Goal: Task Accomplishment & Management: Use online tool/utility

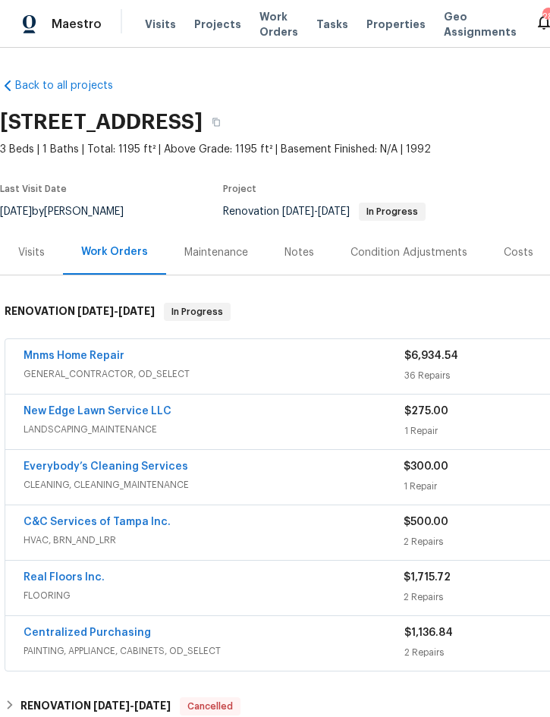
click at [101, 356] on link "Mnms Home Repair" at bounding box center [74, 355] width 101 height 11
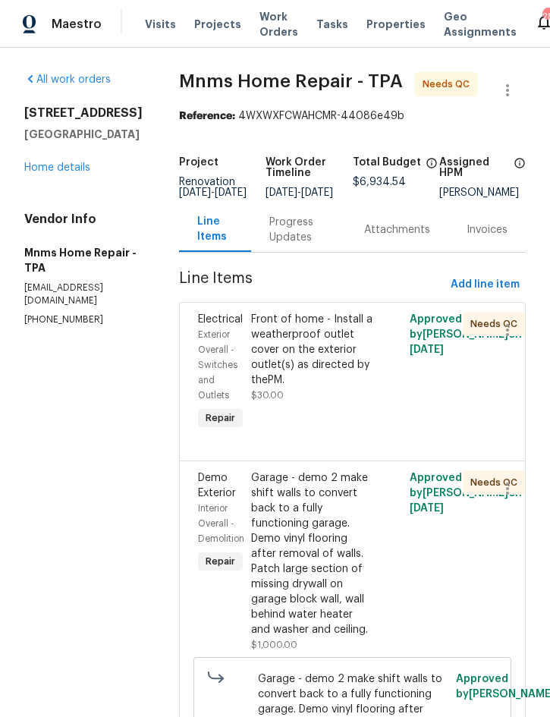
click at [343, 344] on div "Front of home - Install a weatherproof outlet cover on the exterior outlet(s) a…" at bounding box center [313, 350] width 124 height 76
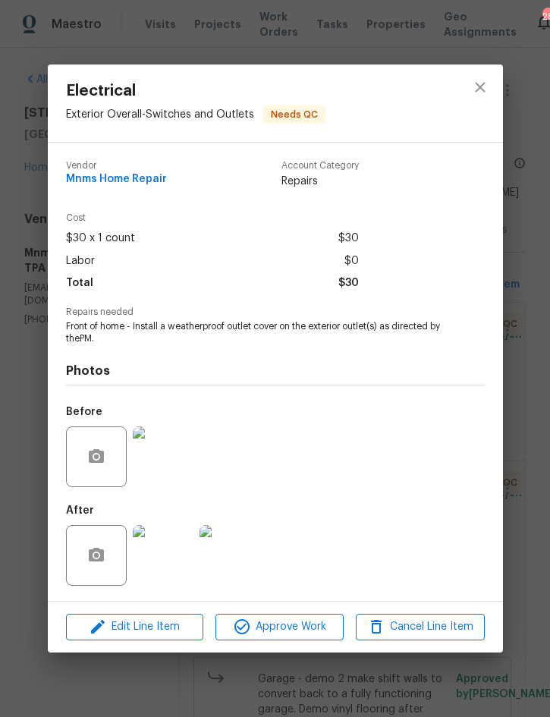
click at [232, 553] on img at bounding box center [229, 555] width 61 height 61
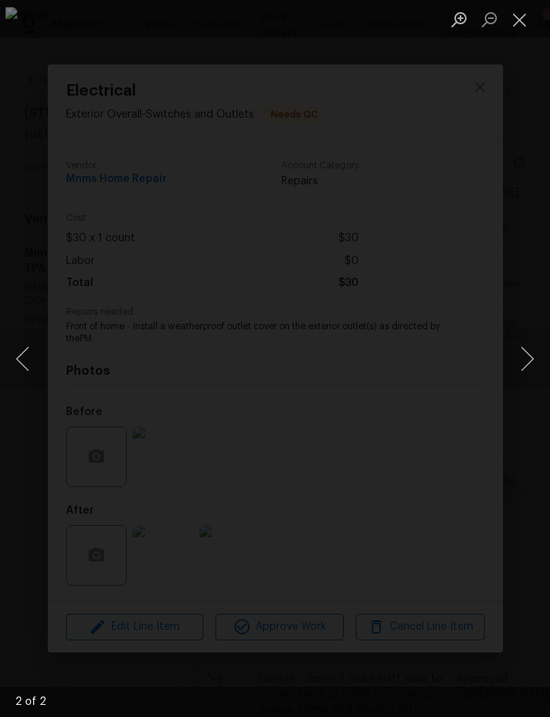
click at [516, 25] on button "Close lightbox" at bounding box center [519, 19] width 30 height 27
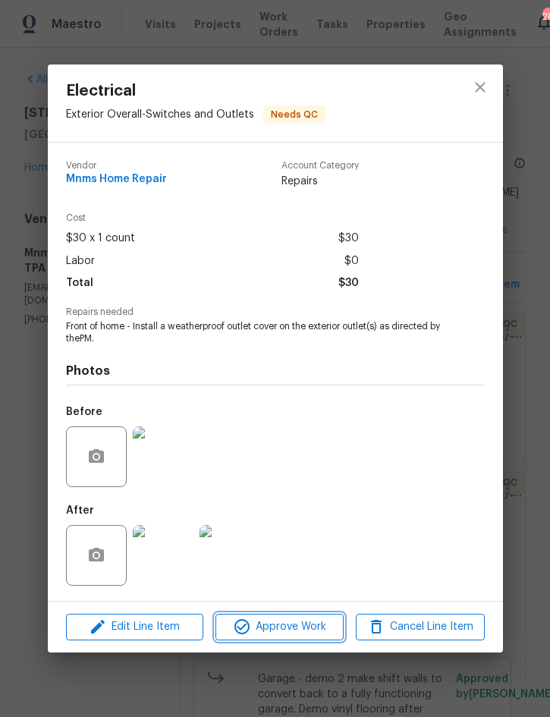
click at [306, 618] on button "Approve Work" at bounding box center [279, 626] width 128 height 27
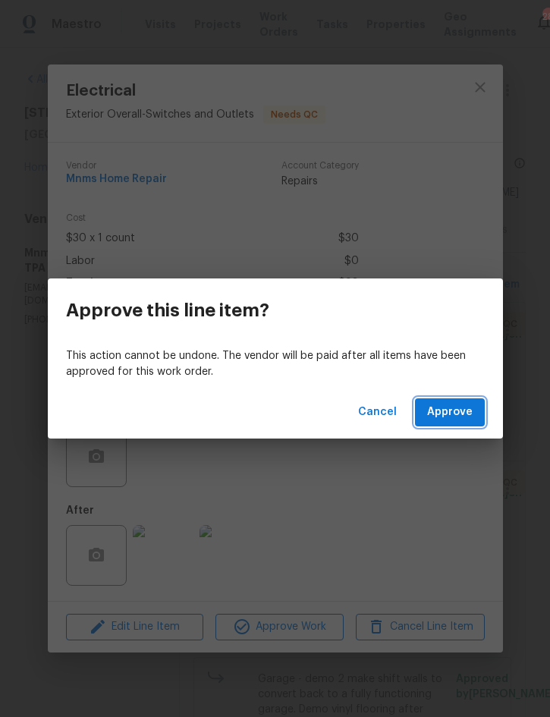
click at [466, 407] on span "Approve" at bounding box center [449, 412] width 45 height 19
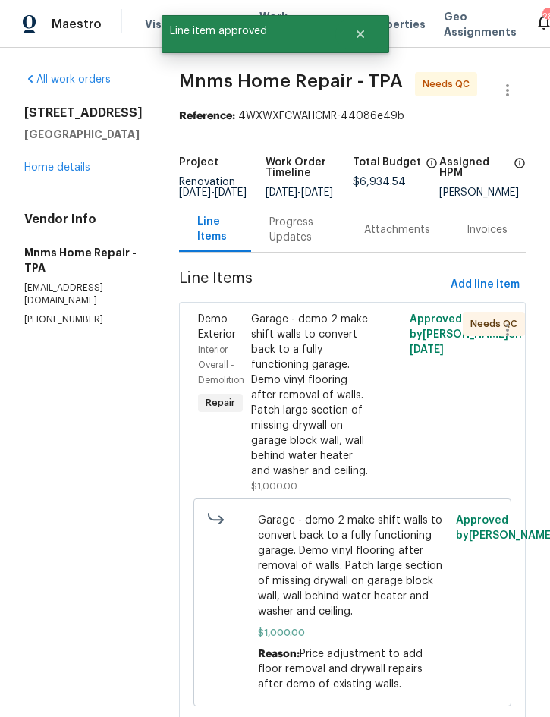
click at [318, 415] on div "Garage - demo 2 make shift walls to convert back to a fully functioning garage.…" at bounding box center [313, 395] width 124 height 167
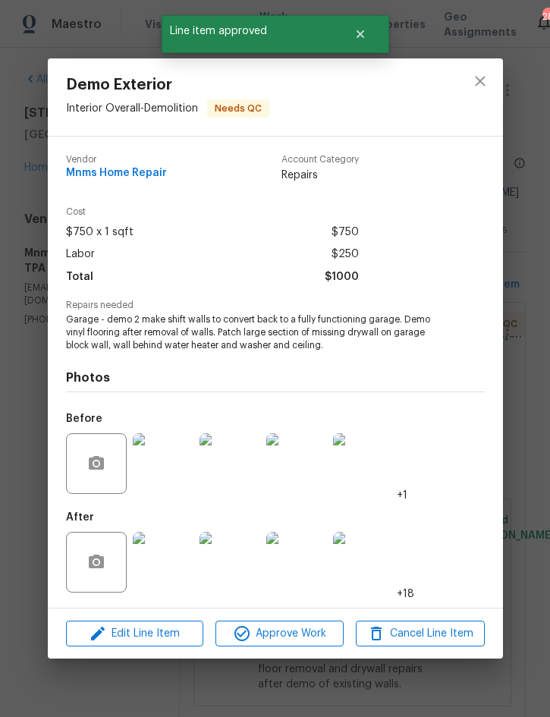
click at [166, 566] on img at bounding box center [163, 562] width 61 height 61
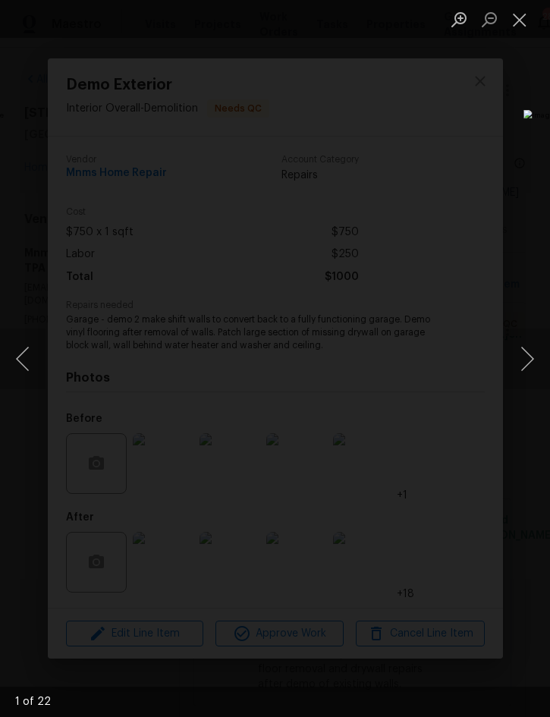
click at [526, 359] on button "Next image" at bounding box center [526, 358] width 45 height 61
click at [529, 353] on button "Next image" at bounding box center [526, 358] width 45 height 61
click at [532, 357] on button "Next image" at bounding box center [526, 358] width 45 height 61
click at [530, 361] on button "Next image" at bounding box center [526, 358] width 45 height 61
click at [535, 362] on button "Next image" at bounding box center [526, 358] width 45 height 61
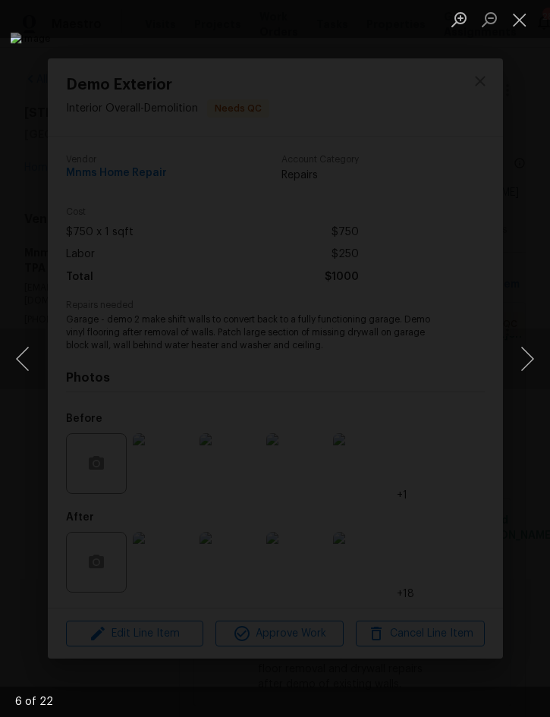
click at [532, 362] on button "Next image" at bounding box center [526, 358] width 45 height 61
click at [531, 359] on button "Next image" at bounding box center [526, 358] width 45 height 61
click at [534, 356] on button "Next image" at bounding box center [526, 358] width 45 height 61
click at [535, 356] on button "Next image" at bounding box center [526, 358] width 45 height 61
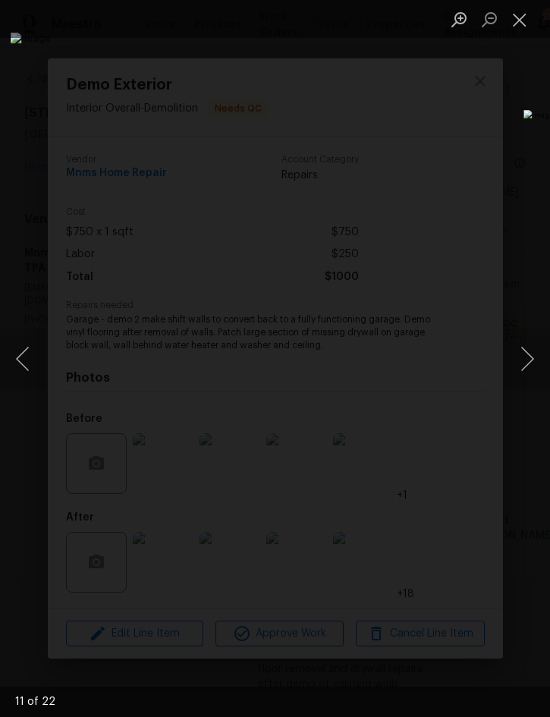
click at [529, 354] on button "Next image" at bounding box center [526, 358] width 45 height 61
click at [532, 354] on button "Next image" at bounding box center [526, 358] width 45 height 61
click at [519, 23] on button "Close lightbox" at bounding box center [519, 19] width 30 height 27
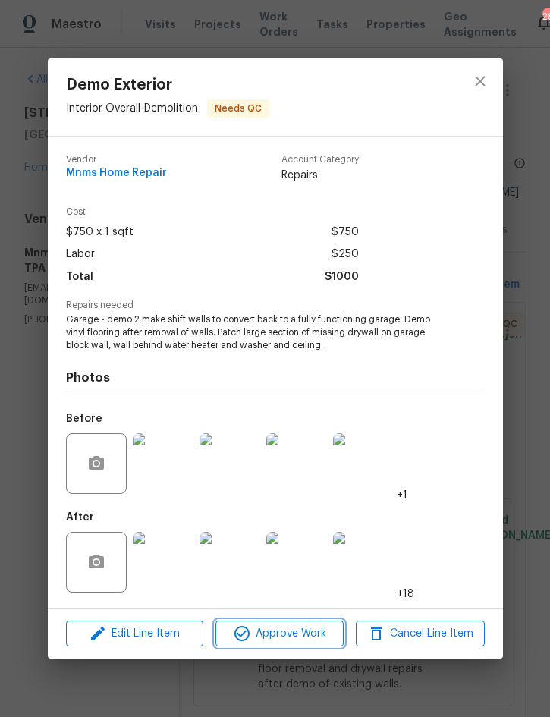
click at [312, 632] on span "Approve Work" at bounding box center [279, 633] width 119 height 19
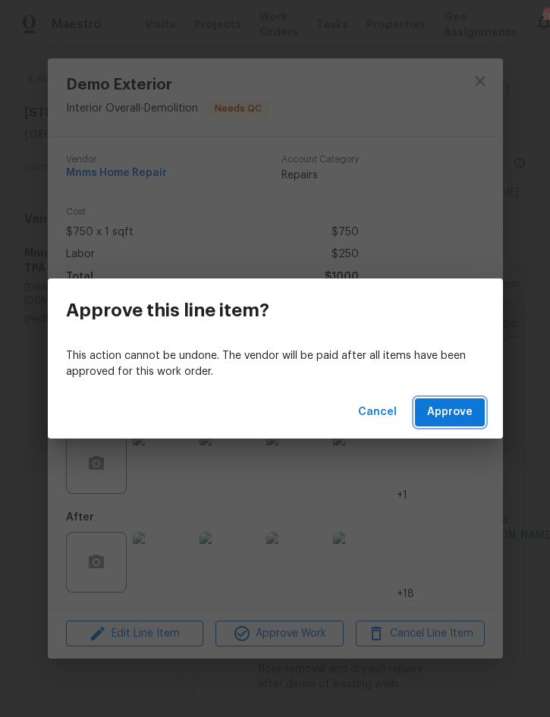
click at [463, 402] on button "Approve" at bounding box center [450, 412] width 70 height 28
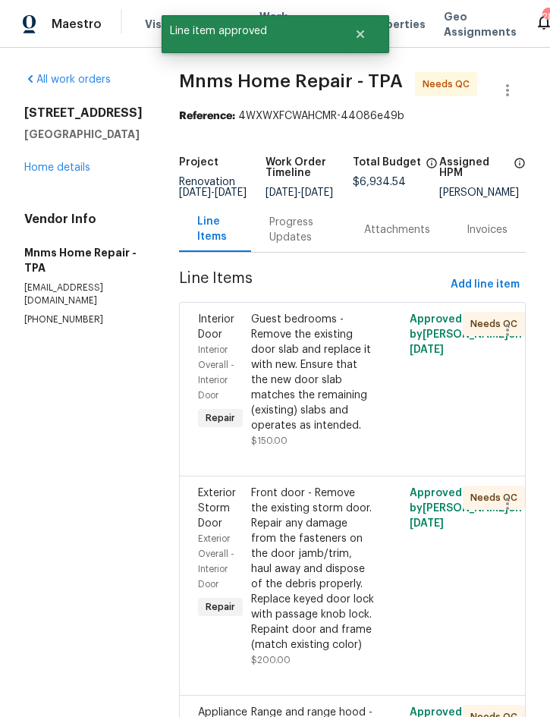
click at [347, 384] on div "Guest bedrooms - Remove the existing door slab and replace it with new. Ensure …" at bounding box center [313, 372] width 124 height 121
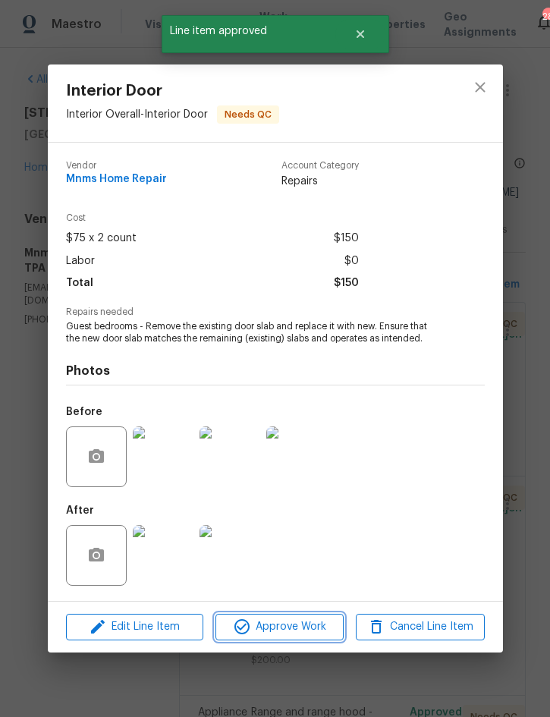
click at [299, 630] on span "Approve Work" at bounding box center [279, 626] width 119 height 19
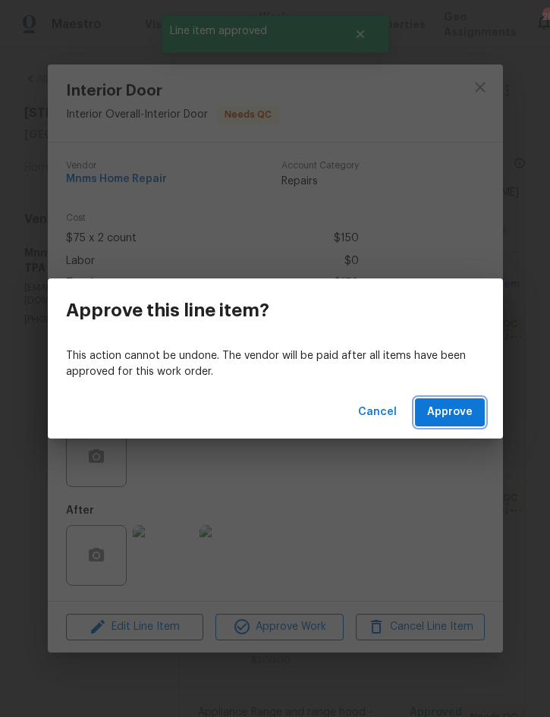
click at [456, 411] on span "Approve" at bounding box center [449, 412] width 45 height 19
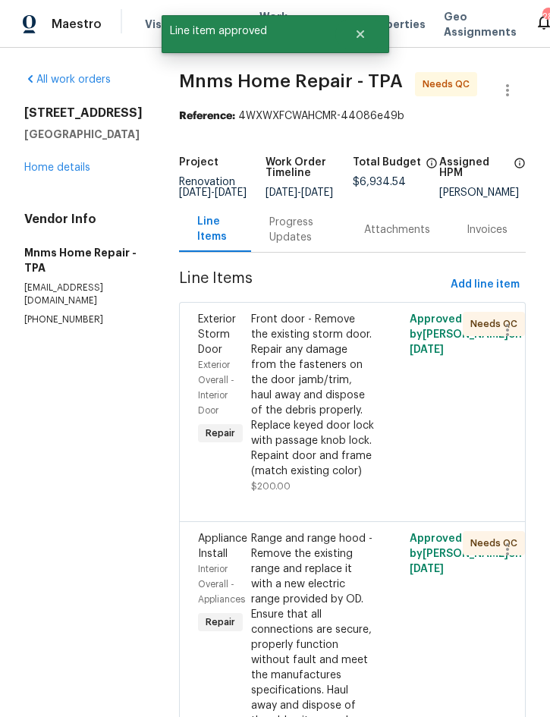
click at [328, 416] on div "Front door - Remove the existing storm door. Repair any damage from the fastene…" at bounding box center [313, 395] width 124 height 167
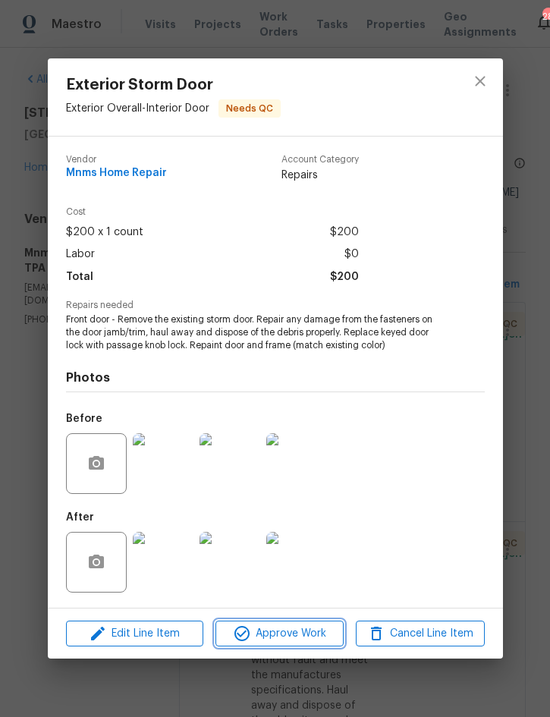
click at [293, 628] on span "Approve Work" at bounding box center [279, 633] width 119 height 19
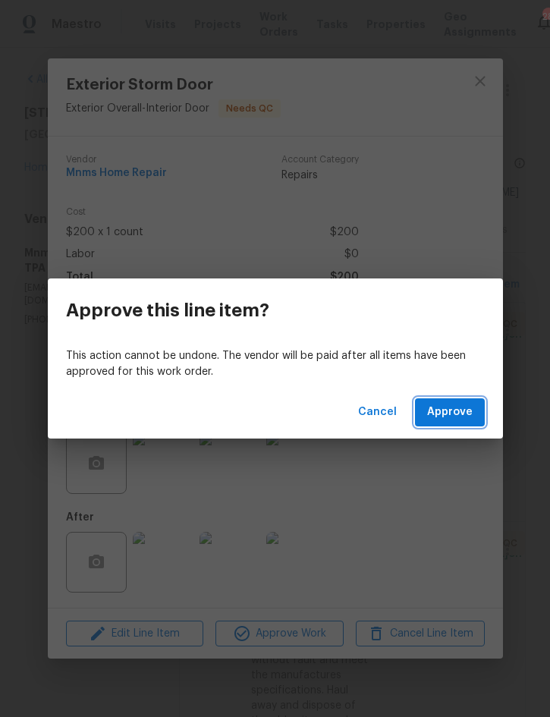
click at [449, 412] on span "Approve" at bounding box center [449, 412] width 45 height 19
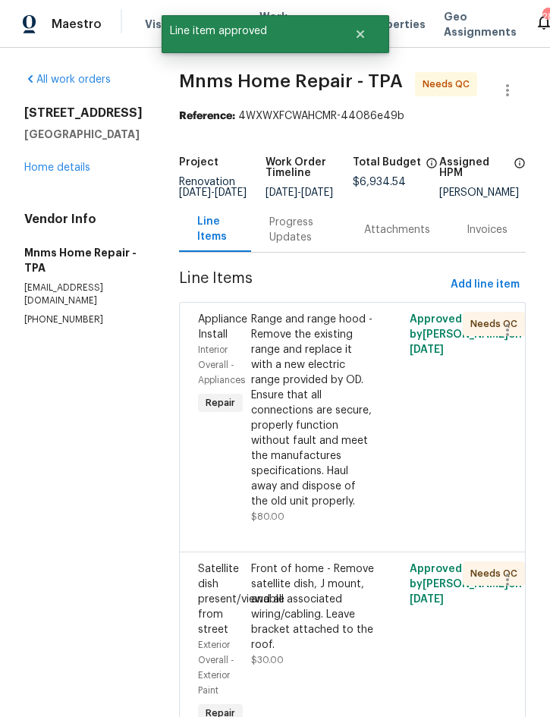
click at [339, 441] on div "Range and range hood - Remove the existing range and replace it with a new elec…" at bounding box center [313, 410] width 124 height 197
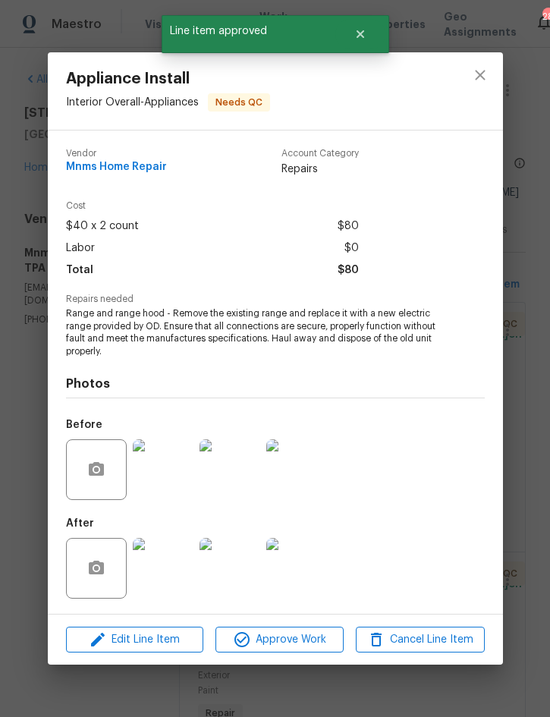
click at [162, 577] on img at bounding box center [163, 568] width 61 height 61
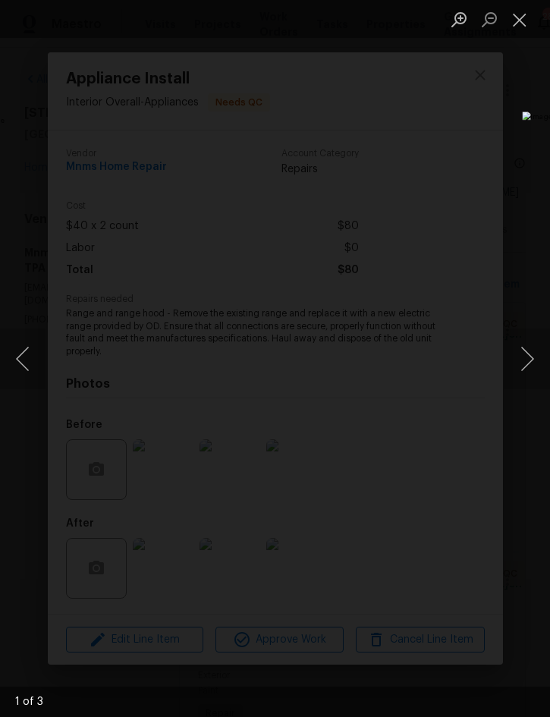
click at [524, 357] on button "Next image" at bounding box center [526, 358] width 45 height 61
click at [522, 18] on button "Close lightbox" at bounding box center [519, 19] width 30 height 27
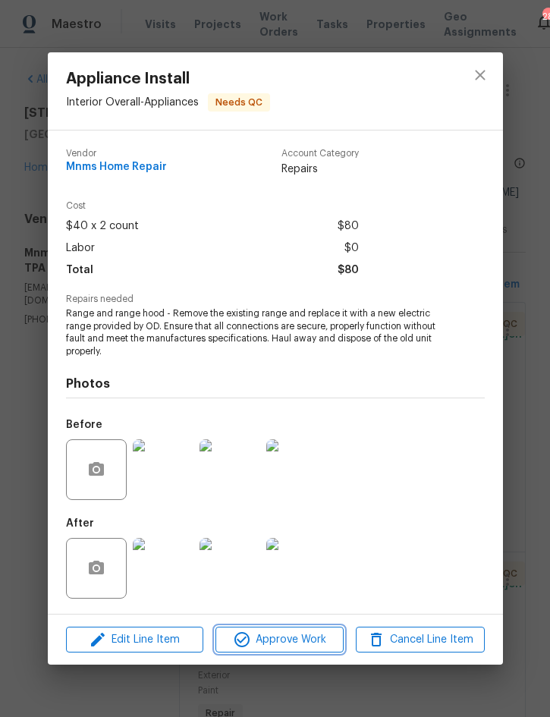
click at [298, 650] on button "Approve Work" at bounding box center [279, 639] width 128 height 27
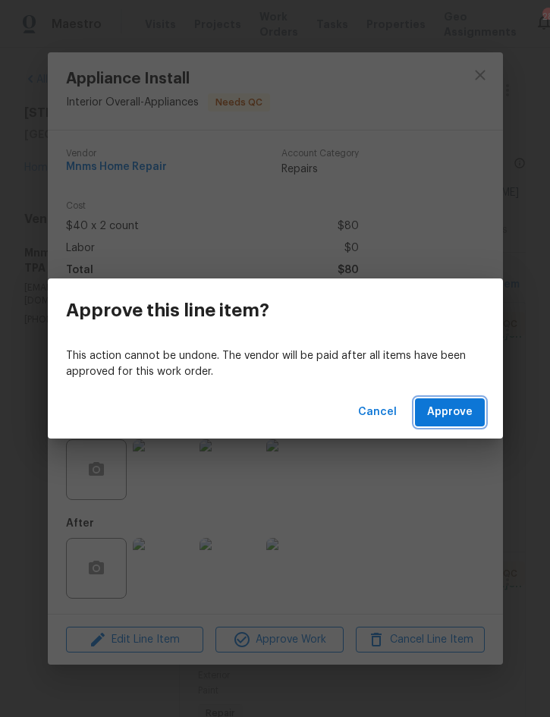
click at [462, 422] on button "Approve" at bounding box center [450, 412] width 70 height 28
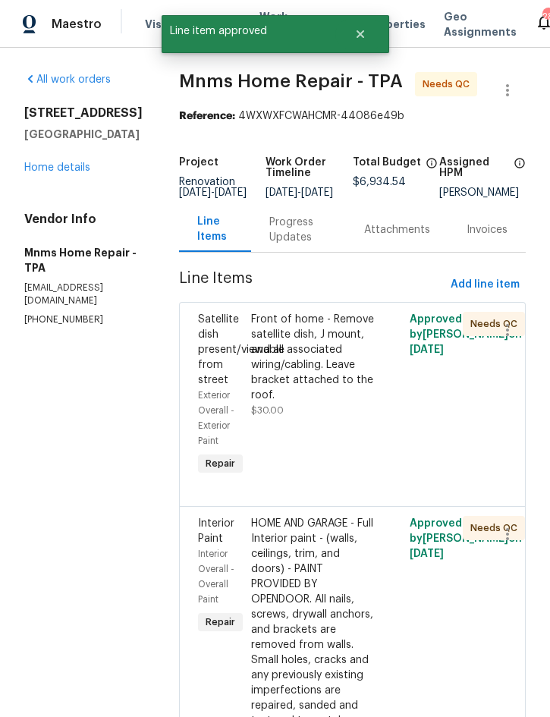
click at [343, 393] on div "Front of home - Remove satellite dish, J mount, and all associated wiring/cabli…" at bounding box center [313, 357] width 124 height 91
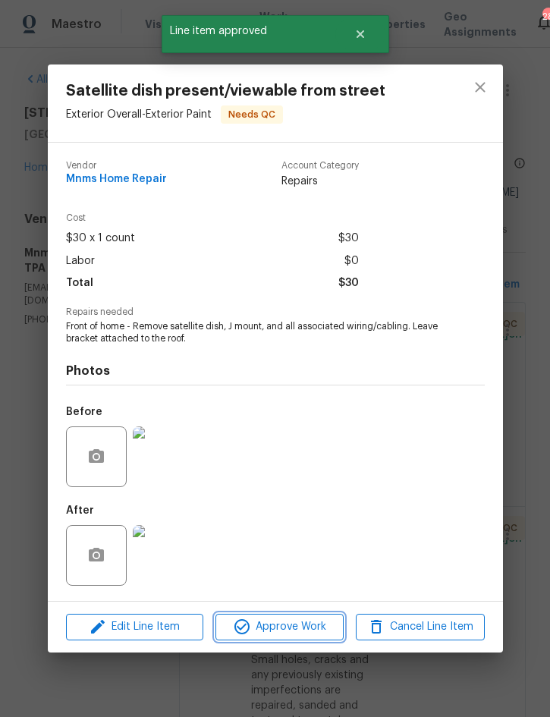
click at [293, 626] on span "Approve Work" at bounding box center [279, 626] width 119 height 19
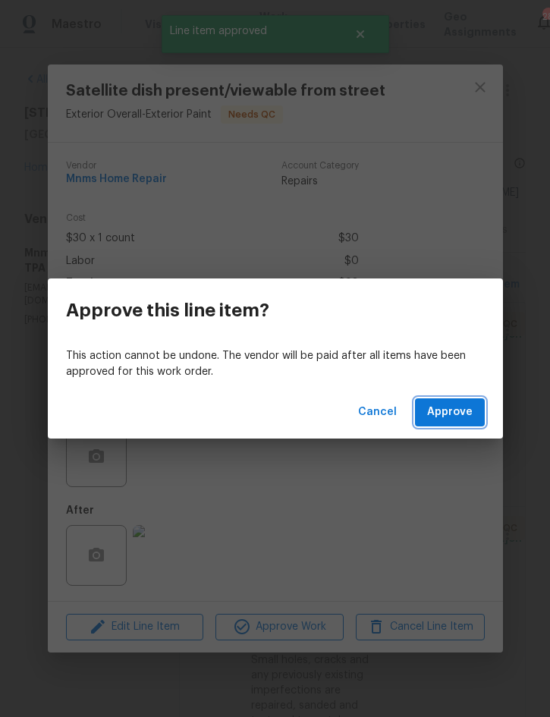
click at [456, 414] on span "Approve" at bounding box center [449, 412] width 45 height 19
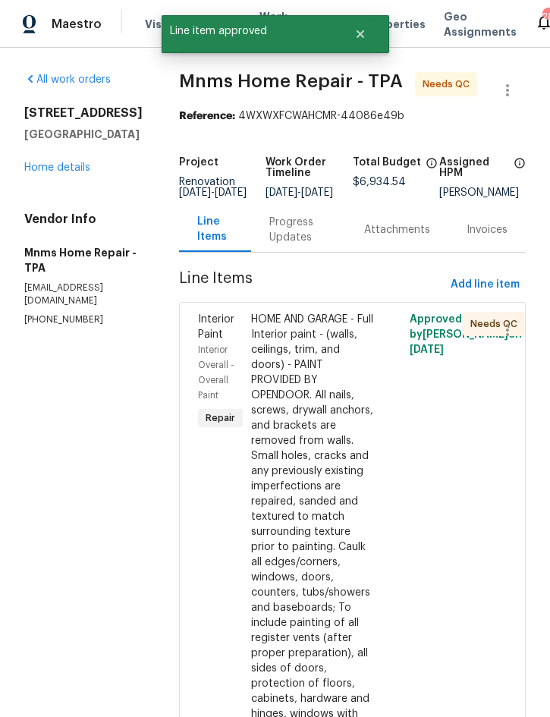
click at [314, 491] on div "HOME AND GARAGE - Full Interior paint - (walls, ceilings, trim, and doors) - PA…" at bounding box center [313, 554] width 124 height 485
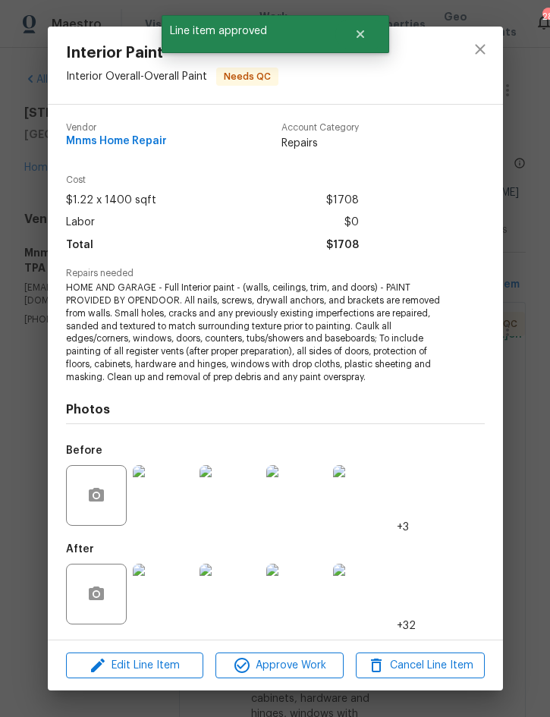
click at [168, 591] on img at bounding box center [163, 593] width 61 height 61
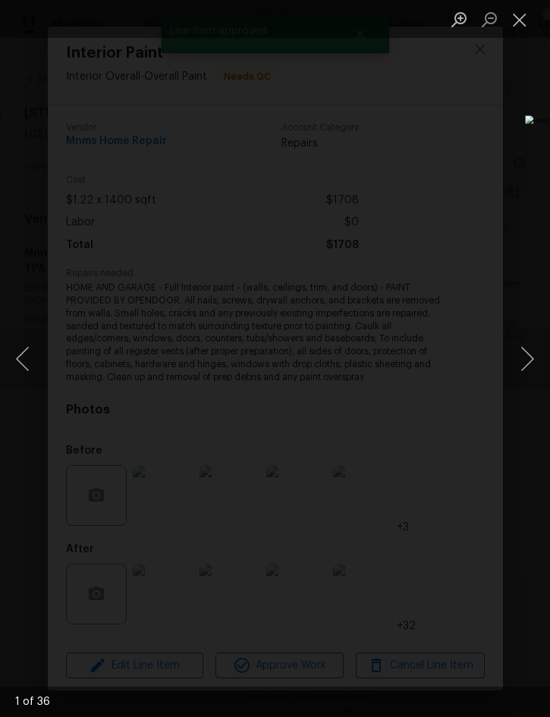
click at [528, 357] on button "Next image" at bounding box center [526, 358] width 45 height 61
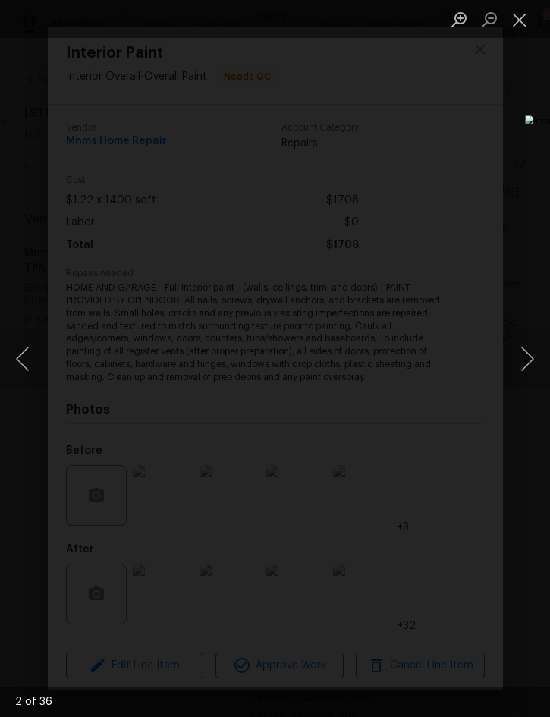
click at [537, 356] on button "Next image" at bounding box center [526, 358] width 45 height 61
click at [536, 359] on button "Next image" at bounding box center [526, 358] width 45 height 61
click at [537, 361] on button "Next image" at bounding box center [526, 358] width 45 height 61
click at [540, 359] on button "Next image" at bounding box center [526, 358] width 45 height 61
click at [532, 363] on button "Next image" at bounding box center [526, 358] width 45 height 61
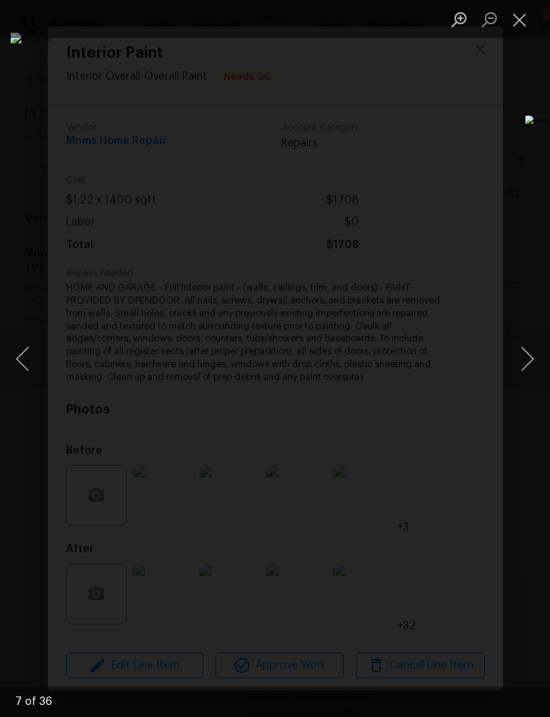
click at [519, 20] on button "Close lightbox" at bounding box center [519, 19] width 30 height 27
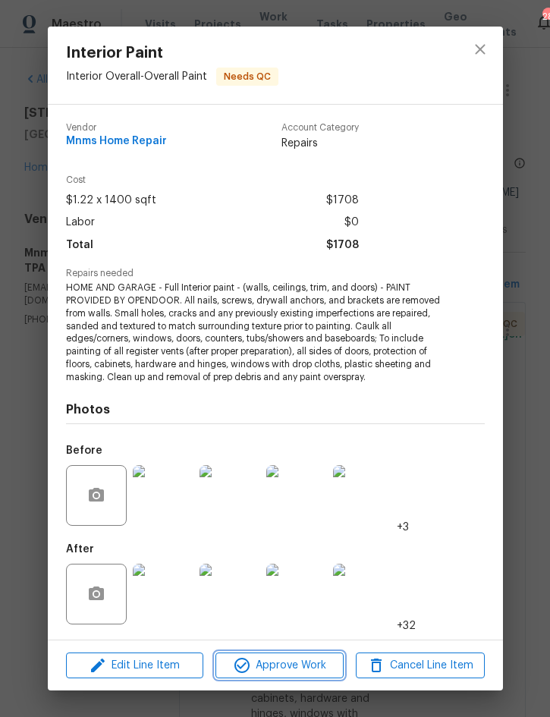
click at [288, 660] on span "Approve Work" at bounding box center [279, 665] width 119 height 19
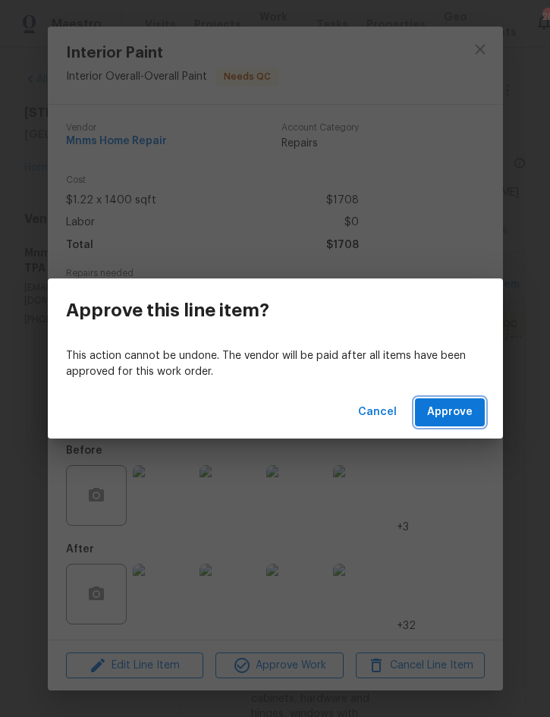
click at [473, 407] on button "Approve" at bounding box center [450, 412] width 70 height 28
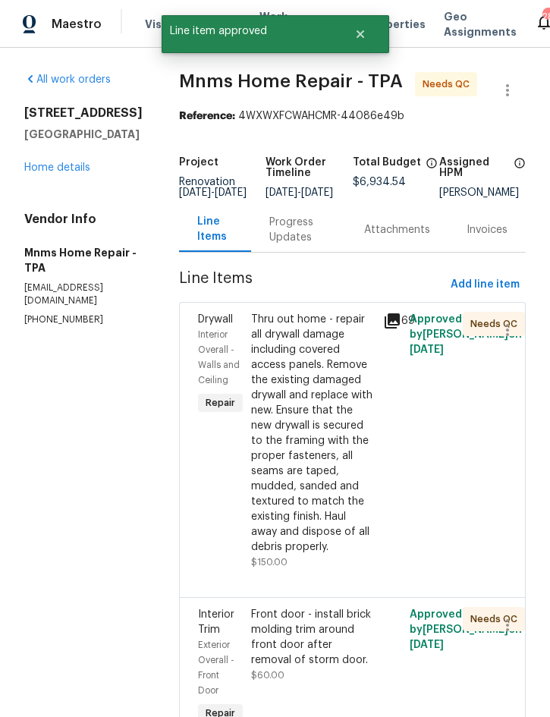
click at [329, 443] on div "Thru out home - repair all drywall damage including covered access panels. Remo…" at bounding box center [313, 433] width 124 height 243
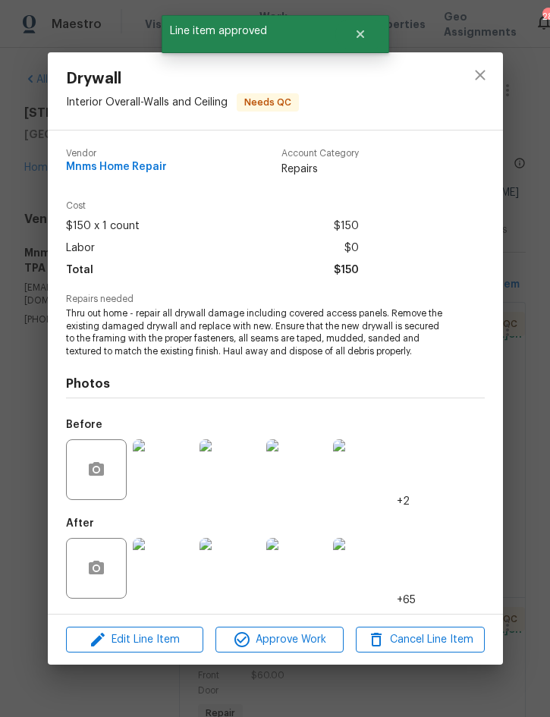
click at [168, 568] on img at bounding box center [163, 568] width 61 height 61
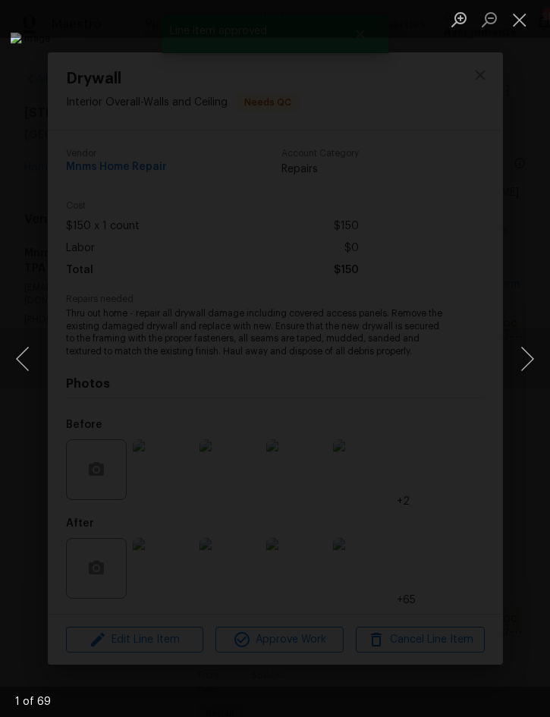
click at [527, 363] on button "Next image" at bounding box center [526, 358] width 45 height 61
click at [534, 363] on button "Next image" at bounding box center [526, 358] width 45 height 61
click at [535, 362] on button "Next image" at bounding box center [526, 358] width 45 height 61
click at [541, 353] on button "Next image" at bounding box center [526, 358] width 45 height 61
click at [538, 356] on button "Next image" at bounding box center [526, 358] width 45 height 61
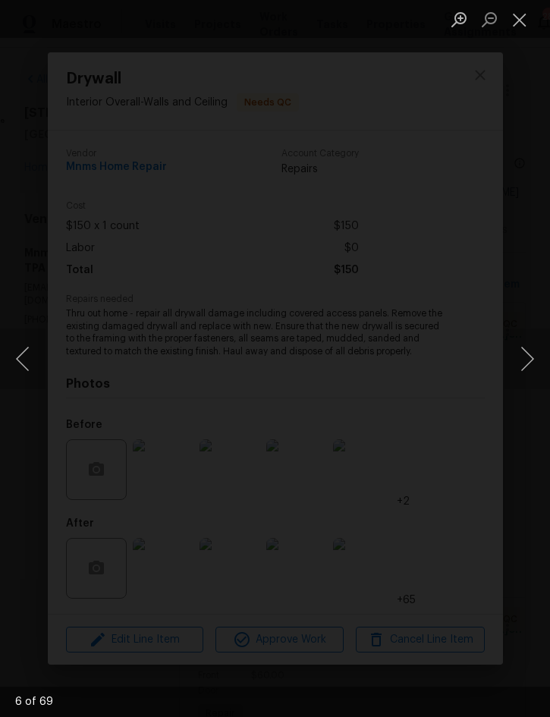
click at [538, 356] on button "Next image" at bounding box center [526, 358] width 45 height 61
click at [535, 351] on button "Next image" at bounding box center [526, 358] width 45 height 61
click at [518, 23] on button "Close lightbox" at bounding box center [519, 19] width 30 height 27
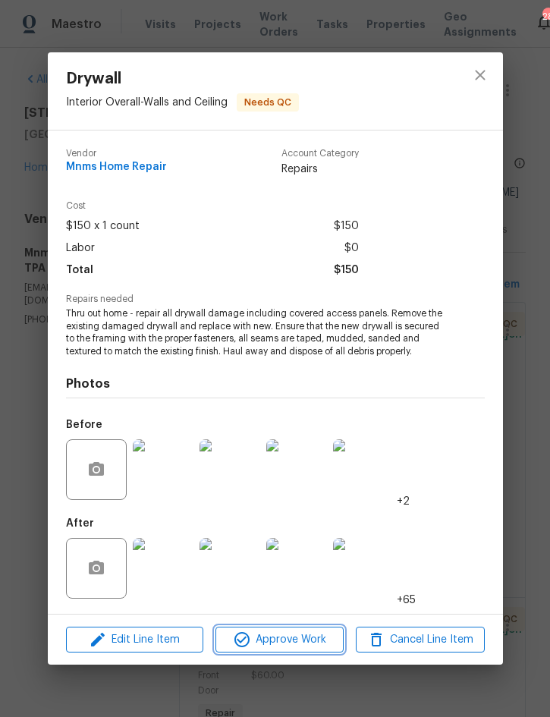
click at [292, 631] on span "Approve Work" at bounding box center [279, 639] width 119 height 19
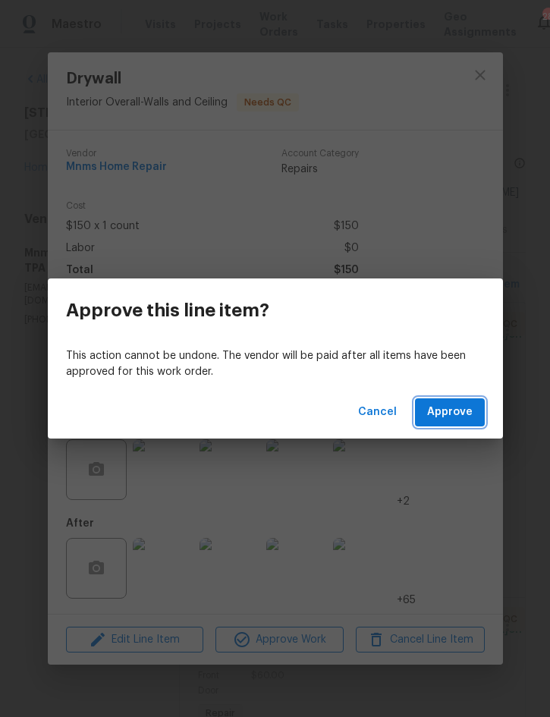
click at [458, 409] on span "Approve" at bounding box center [449, 412] width 45 height 19
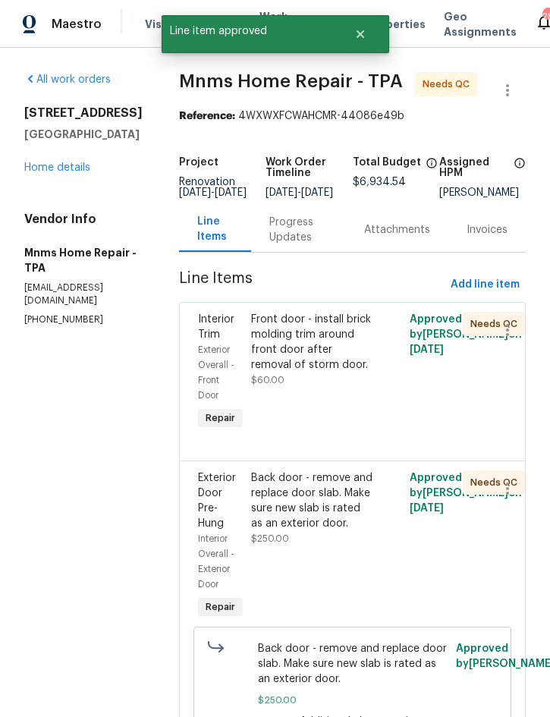
click at [325, 367] on div "Front door - install brick molding trim around front door after removal of stor…" at bounding box center [313, 342] width 124 height 61
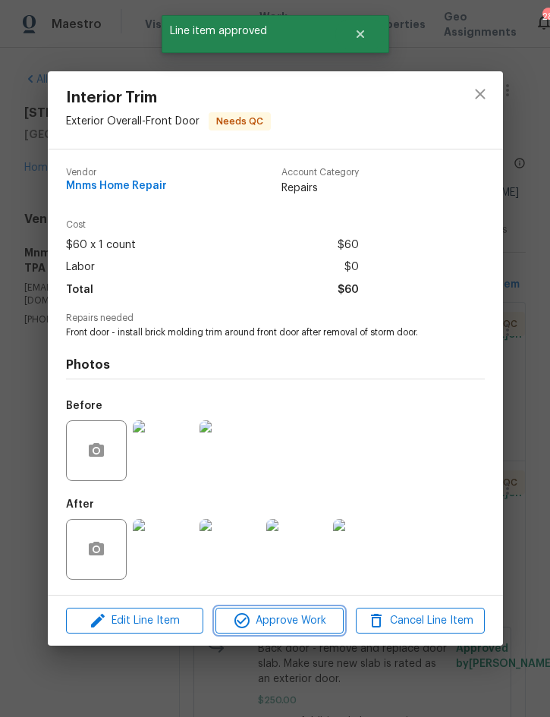
click at [300, 617] on span "Approve Work" at bounding box center [279, 620] width 119 height 19
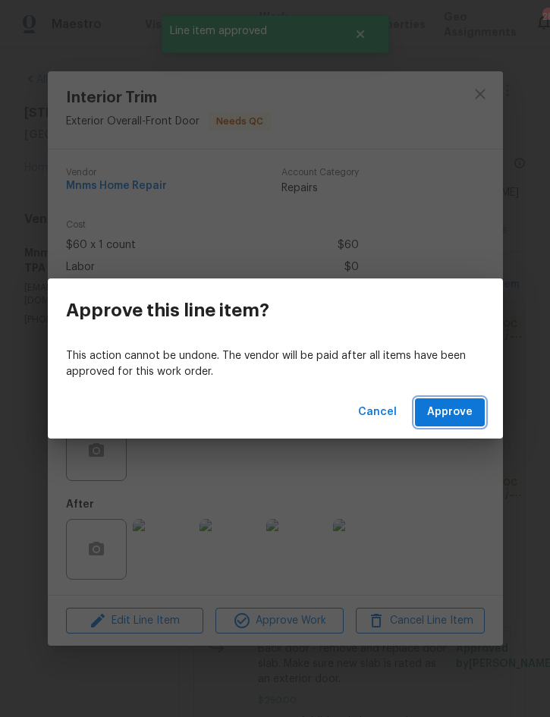
click at [463, 412] on span "Approve" at bounding box center [449, 412] width 45 height 19
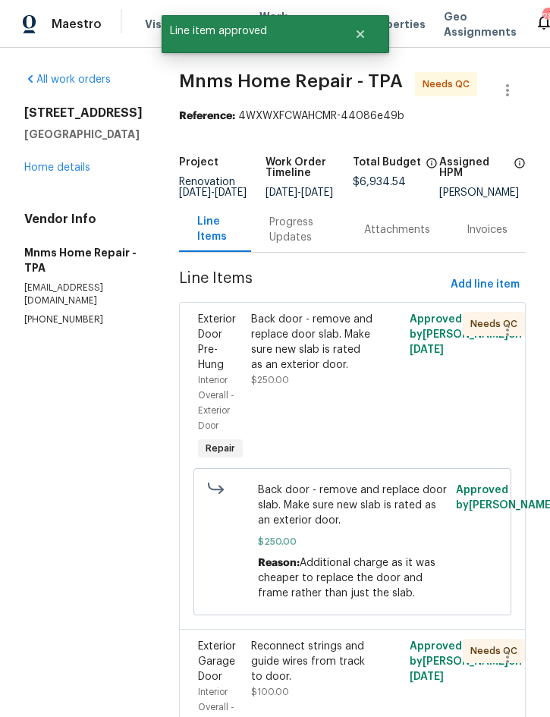
click at [326, 356] on div "Back door - remove and replace door slab. Make sure new slab is rated as an ext…" at bounding box center [313, 342] width 124 height 61
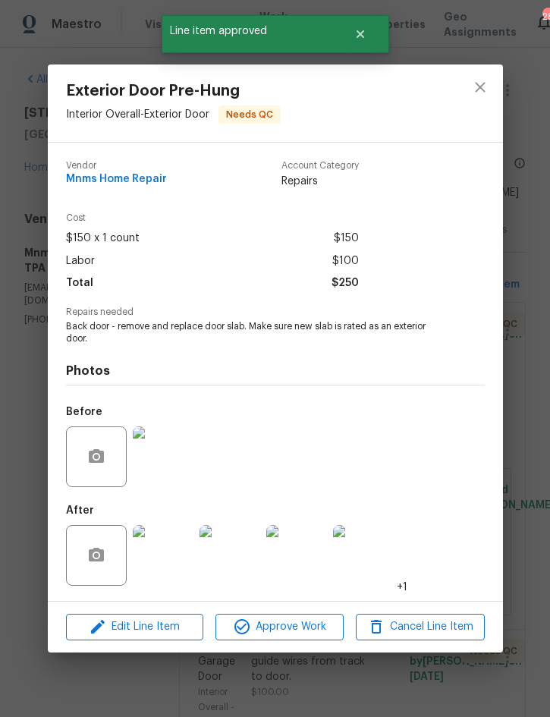
click at [162, 554] on img at bounding box center [163, 555] width 61 height 61
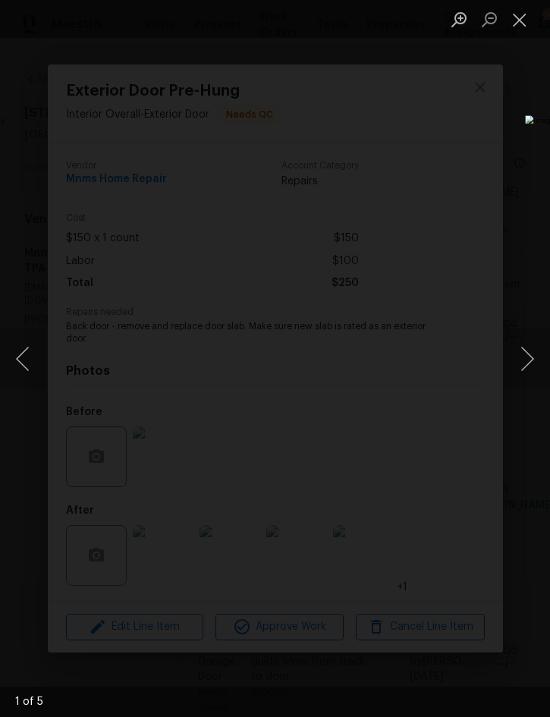
click at [522, 354] on button "Next image" at bounding box center [526, 358] width 45 height 61
click at [535, 362] on button "Next image" at bounding box center [526, 358] width 45 height 61
click at [536, 365] on button "Next image" at bounding box center [526, 358] width 45 height 61
click at [540, 364] on button "Next image" at bounding box center [526, 358] width 45 height 61
click at [520, 17] on button "Close lightbox" at bounding box center [519, 19] width 30 height 27
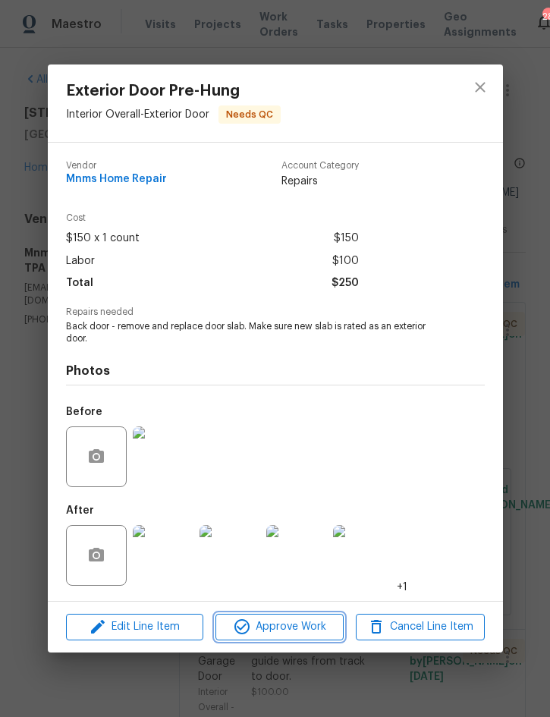
click at [296, 635] on span "Approve Work" at bounding box center [279, 626] width 119 height 19
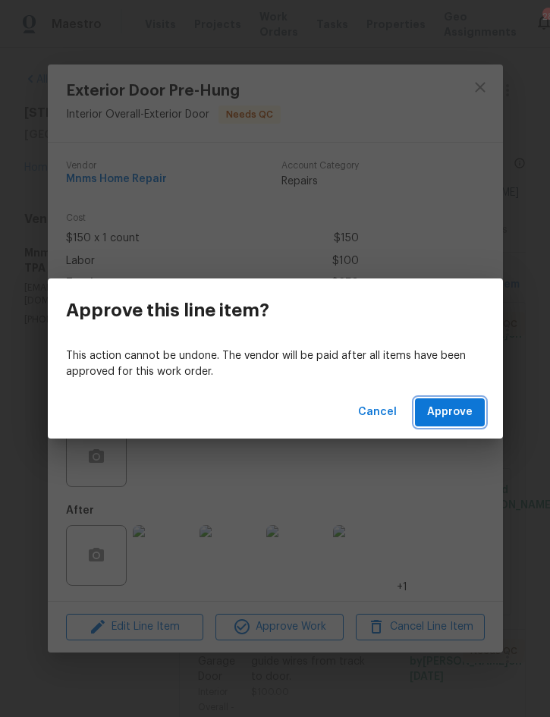
click at [456, 412] on span "Approve" at bounding box center [449, 412] width 45 height 19
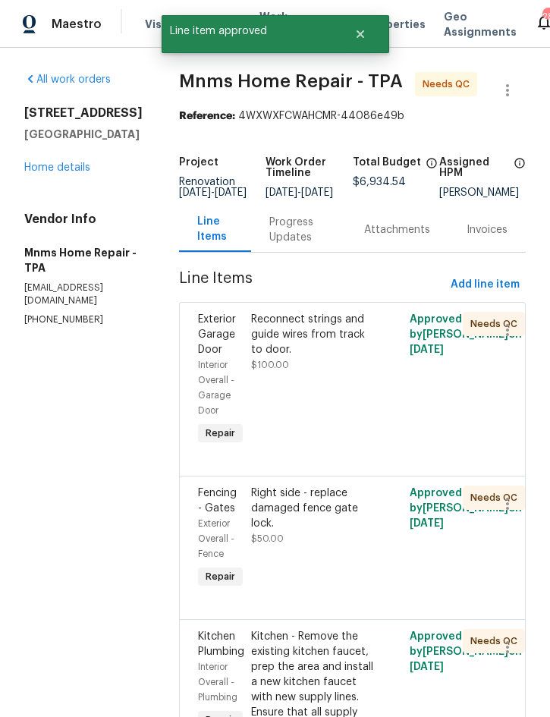
click at [351, 369] on div "Reconnect strings and guide wires from track to door. $100.00" at bounding box center [313, 342] width 124 height 61
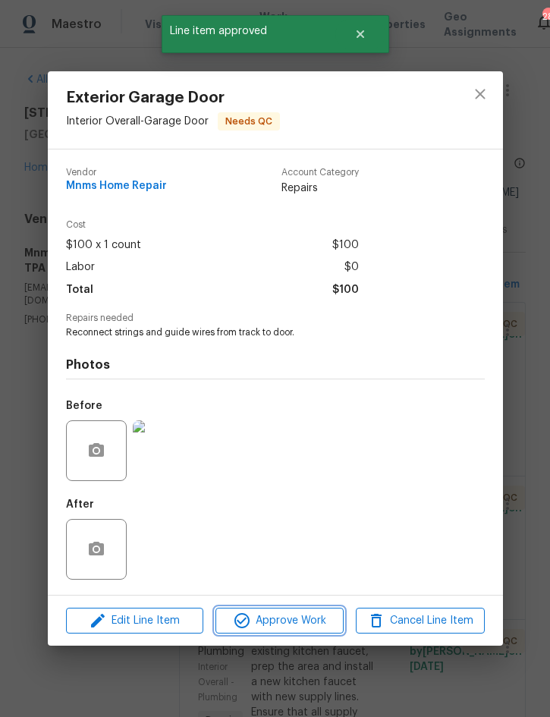
click at [288, 619] on span "Approve Work" at bounding box center [279, 620] width 119 height 19
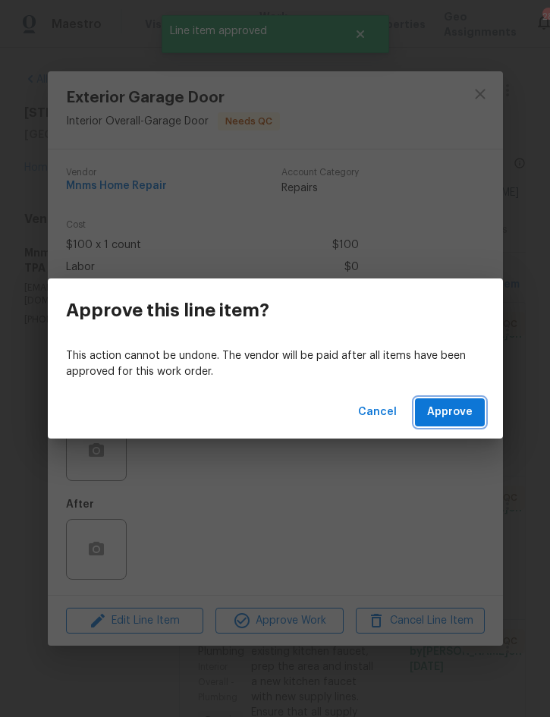
click at [456, 406] on span "Approve" at bounding box center [449, 412] width 45 height 19
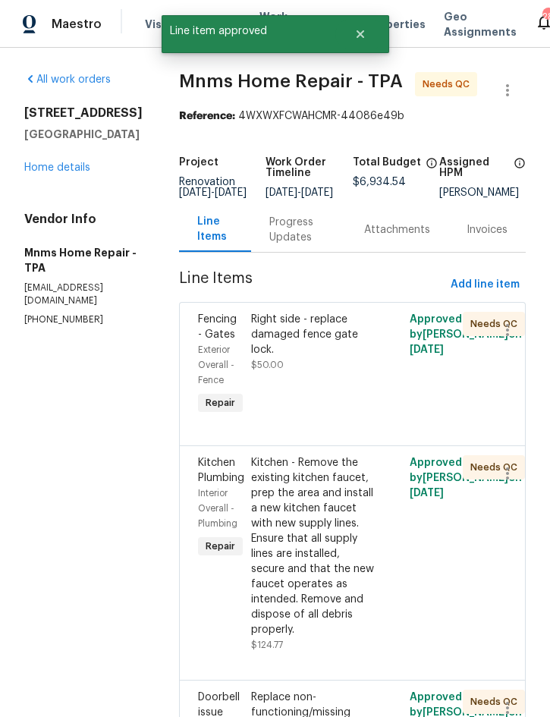
click at [335, 372] on div "Right side - replace damaged fence gate lock. $50.00" at bounding box center [313, 342] width 124 height 61
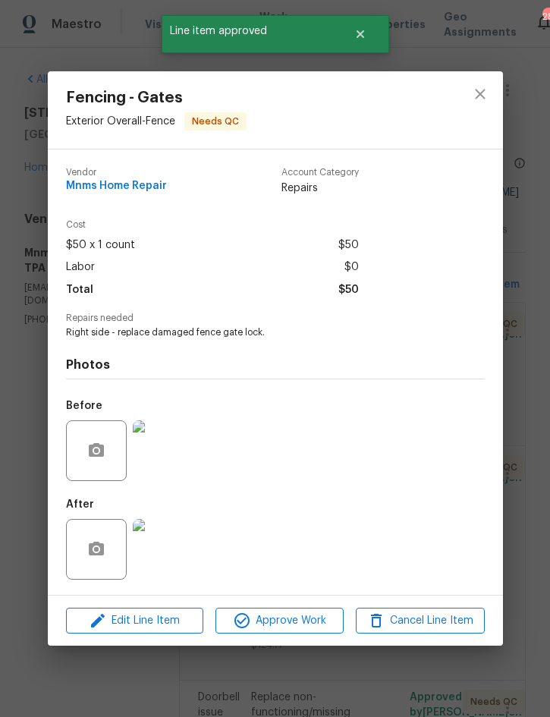
click at [158, 548] on img at bounding box center [163, 549] width 61 height 61
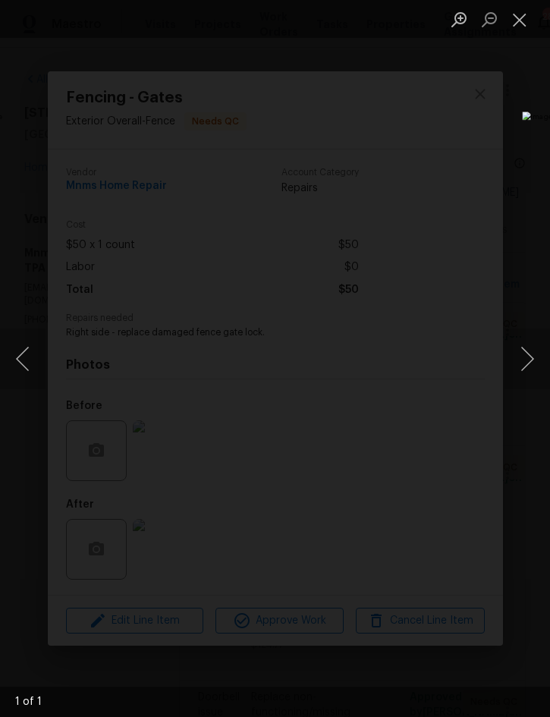
click at [522, 28] on button "Close lightbox" at bounding box center [519, 19] width 30 height 27
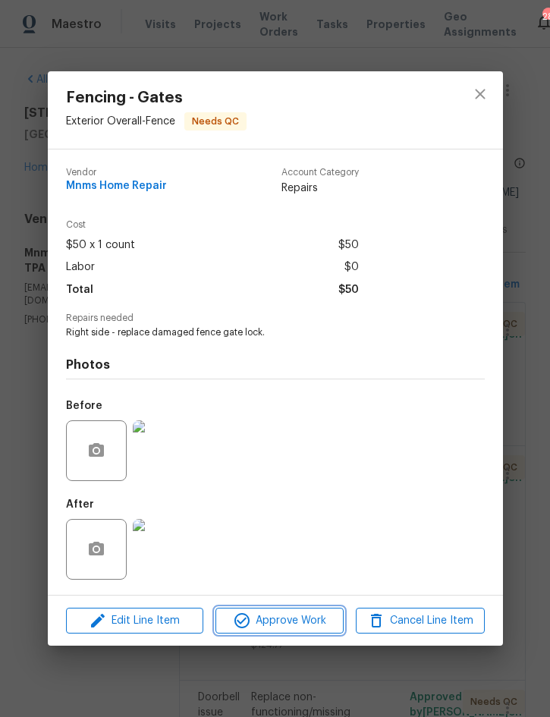
click at [311, 613] on span "Approve Work" at bounding box center [279, 620] width 119 height 19
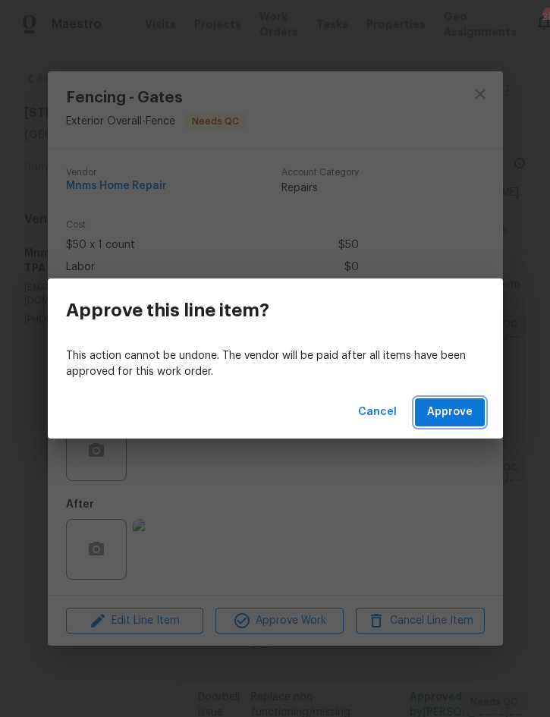
click at [463, 406] on span "Approve" at bounding box center [449, 412] width 45 height 19
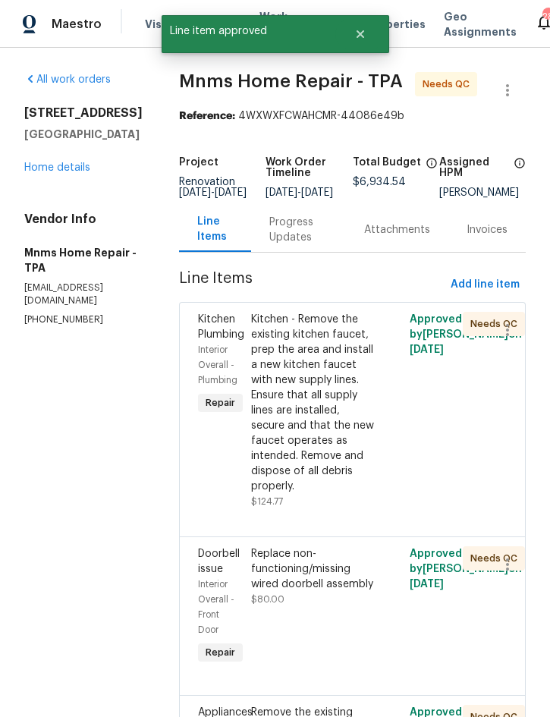
click at [331, 431] on div "Kitchen - Remove the existing kitchen faucet, prep the area and install a new k…" at bounding box center [313, 403] width 124 height 182
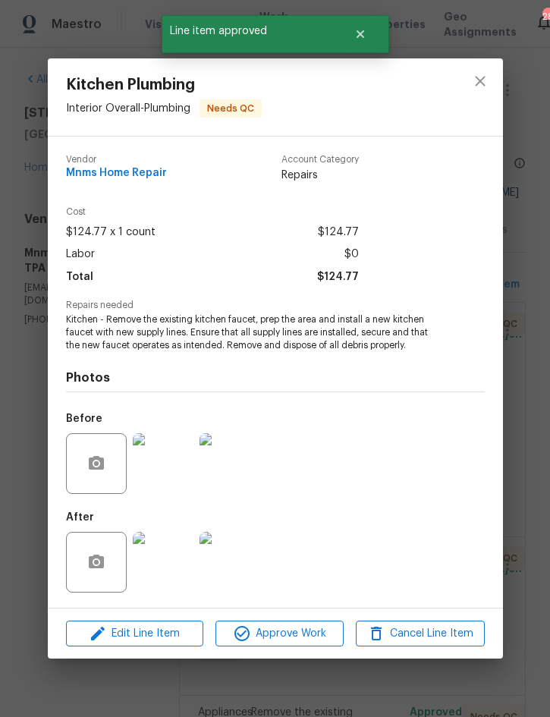
click at [167, 563] on img at bounding box center [163, 562] width 61 height 61
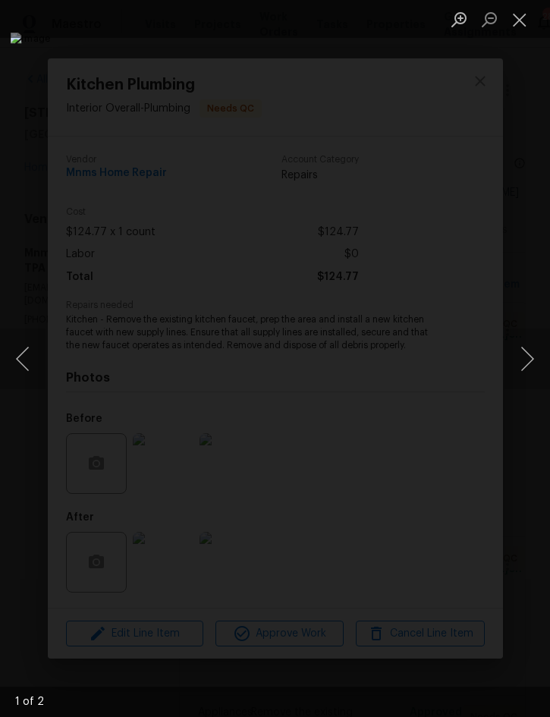
click at [523, 20] on button "Close lightbox" at bounding box center [519, 19] width 30 height 27
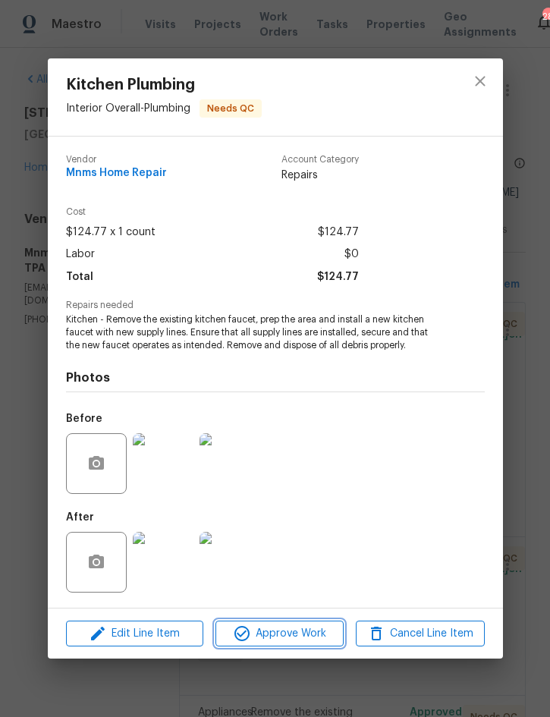
click at [309, 624] on button "Approve Work" at bounding box center [279, 633] width 128 height 27
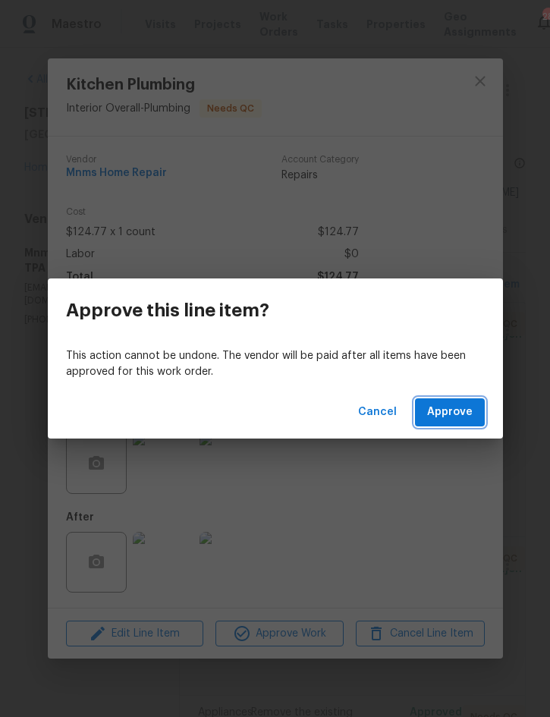
click at [457, 414] on span "Approve" at bounding box center [449, 412] width 45 height 19
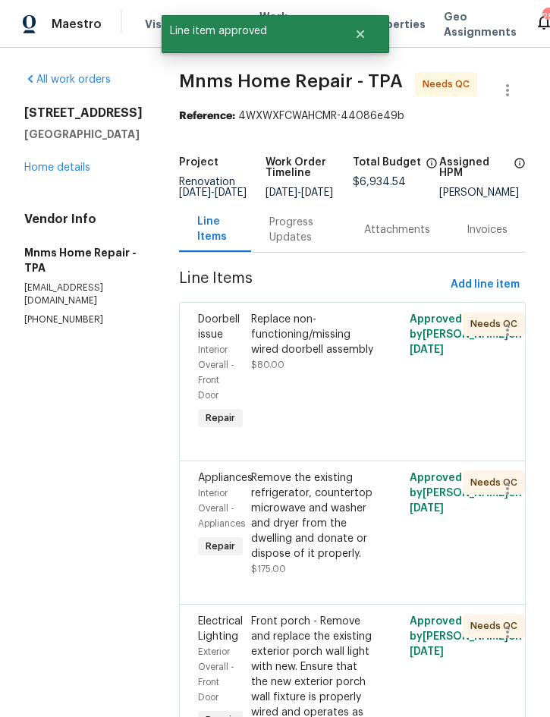
click at [321, 357] on div "Replace non-functioning/missing wired doorbell assembly" at bounding box center [313, 334] width 124 height 45
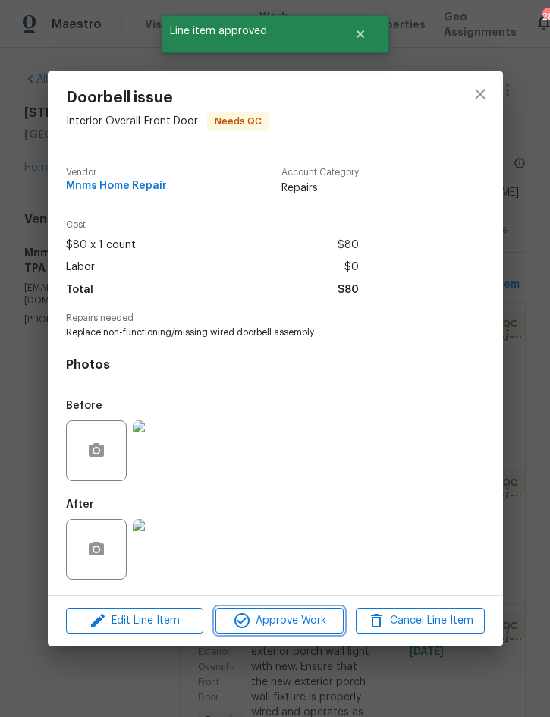
click at [288, 615] on span "Approve Work" at bounding box center [279, 620] width 119 height 19
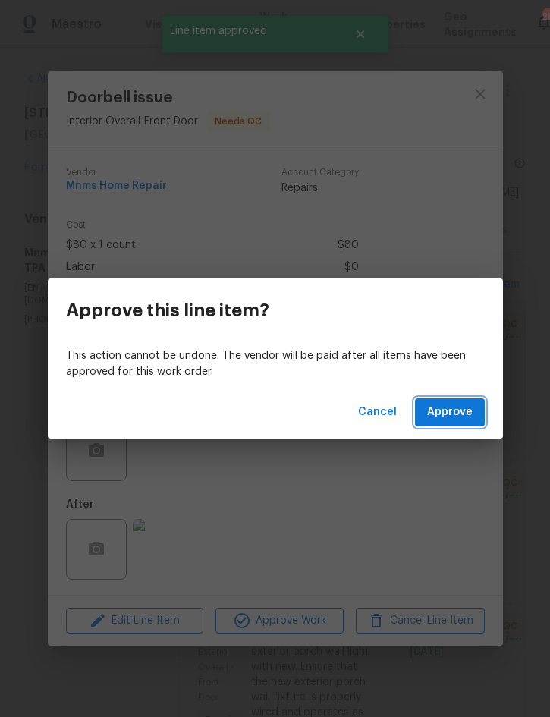
click at [456, 407] on span "Approve" at bounding box center [449, 412] width 45 height 19
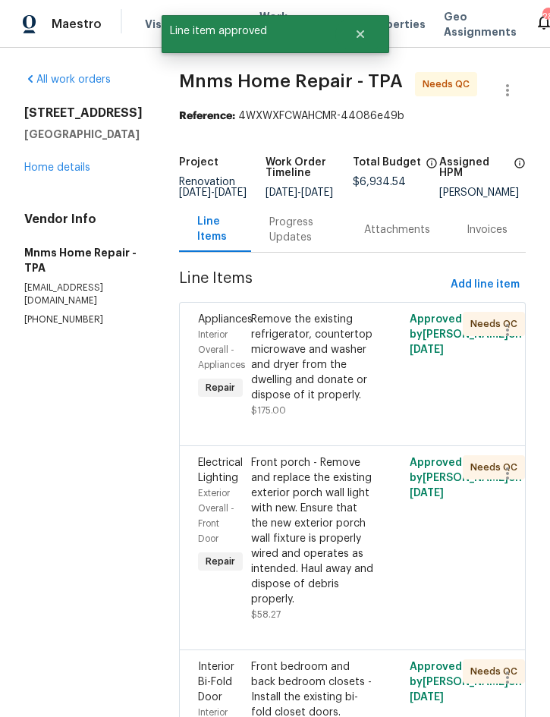
click at [334, 372] on div "Remove the existing refrigerator, countertop microwave and washer and dryer fro…" at bounding box center [313, 357] width 124 height 91
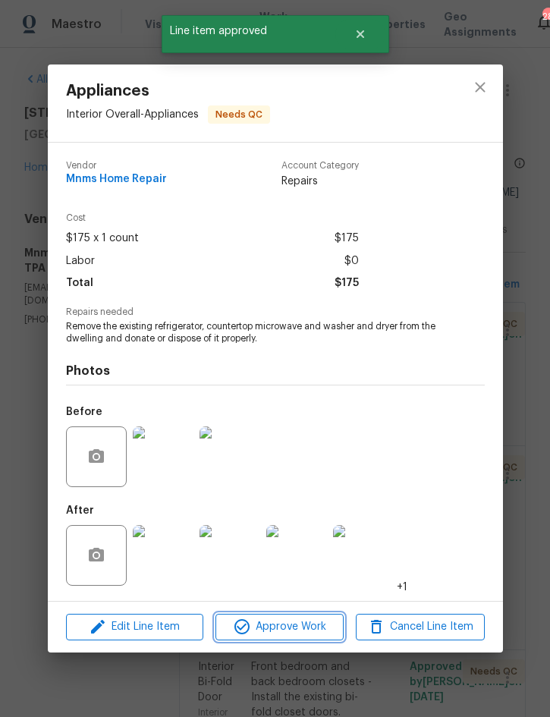
click at [303, 626] on span "Approve Work" at bounding box center [279, 626] width 119 height 19
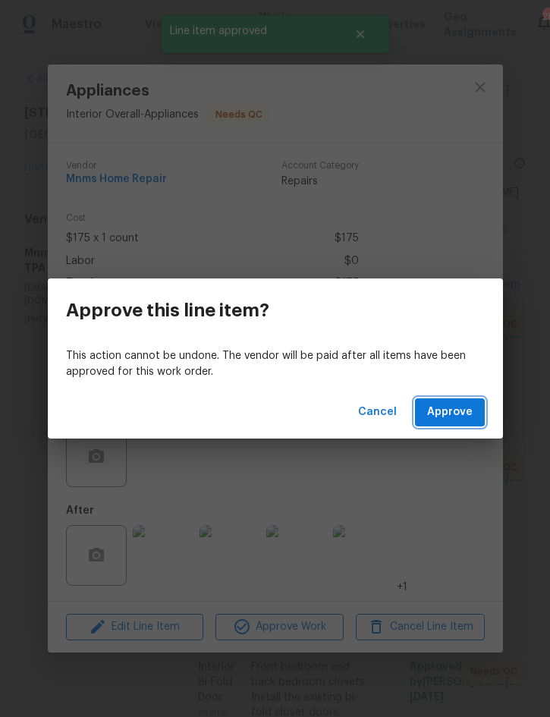
click at [442, 419] on span "Approve" at bounding box center [449, 412] width 45 height 19
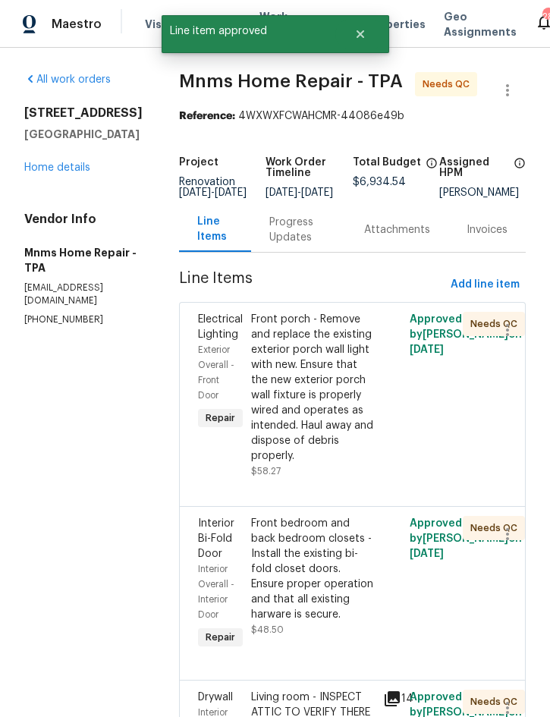
click at [331, 416] on div "Front porch - Remove and replace the existing exterior porch wall light with ne…" at bounding box center [313, 388] width 124 height 152
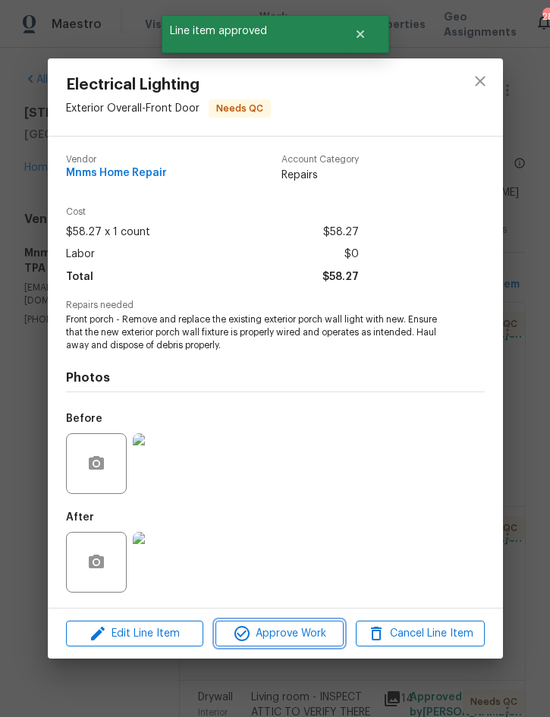
click at [290, 633] on span "Approve Work" at bounding box center [279, 633] width 119 height 19
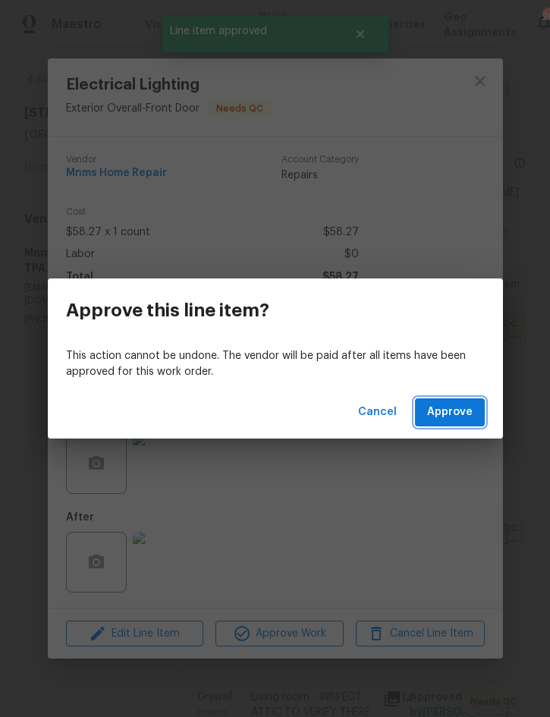
click at [461, 417] on span "Approve" at bounding box center [449, 412] width 45 height 19
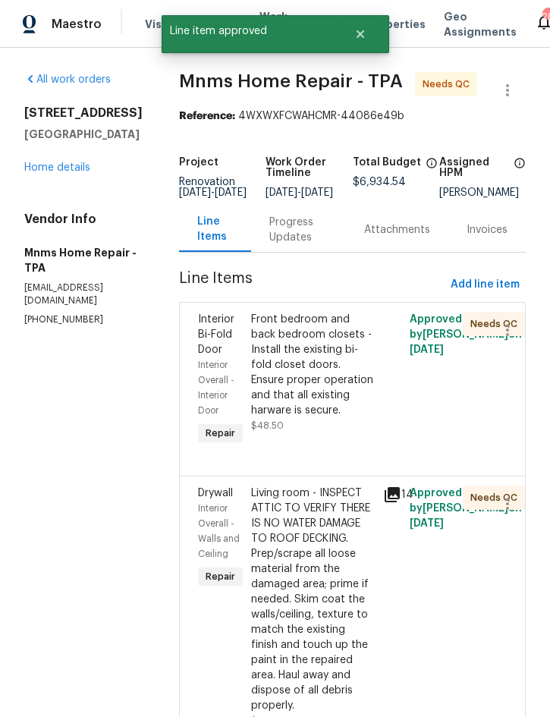
click at [328, 375] on div "Front bedroom and back bedroom closets - Install the existing bi-fold closet do…" at bounding box center [313, 365] width 124 height 106
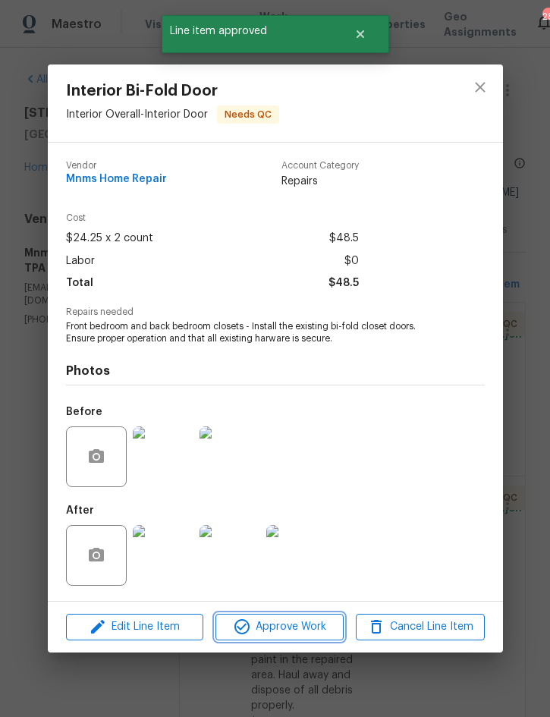
click at [302, 626] on span "Approve Work" at bounding box center [279, 626] width 119 height 19
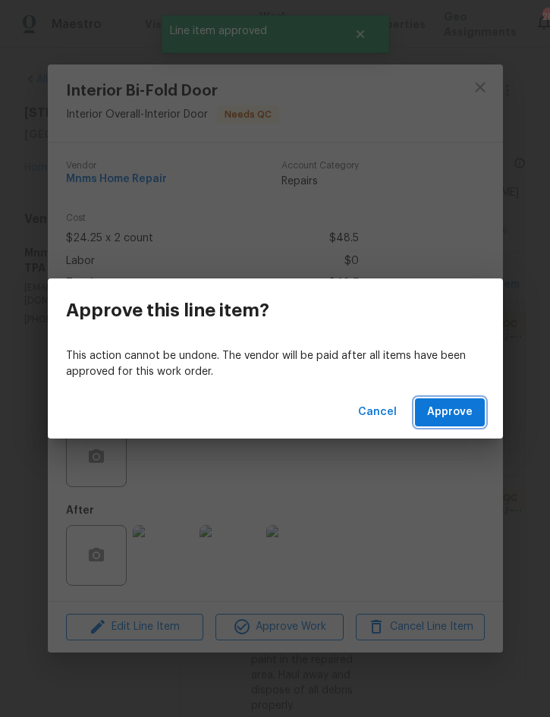
click at [461, 412] on span "Approve" at bounding box center [449, 412] width 45 height 19
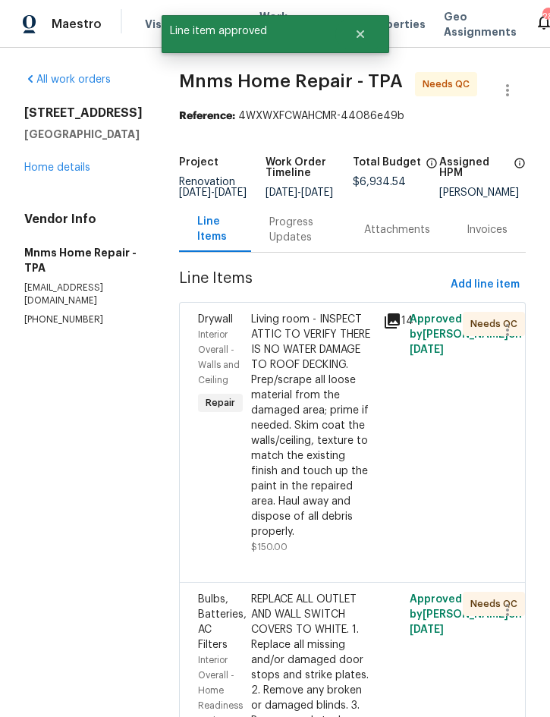
click at [325, 437] on div "Living room - INSPECT ATTIC TO VERIFY THERE IS NO WATER DAMAGE TO ROOF DECKING.…" at bounding box center [313, 425] width 124 height 227
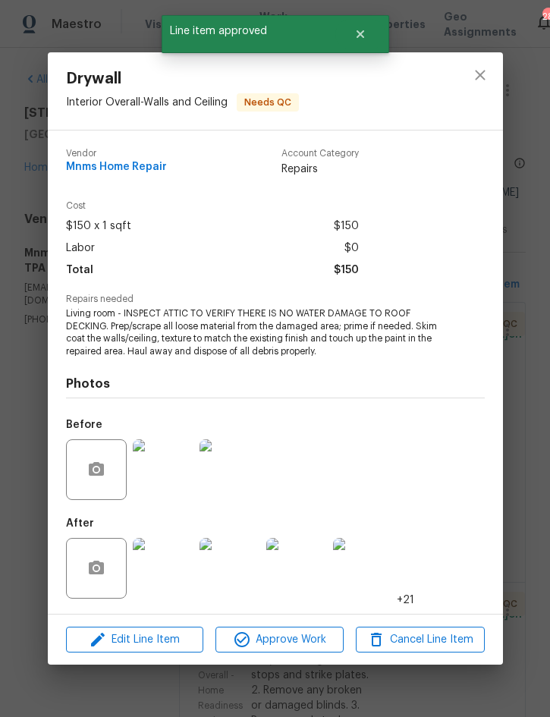
click at [179, 562] on img at bounding box center [163, 568] width 61 height 61
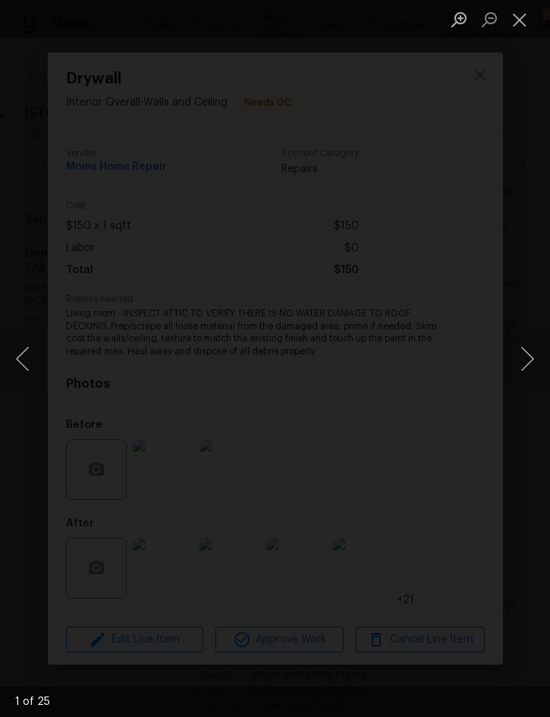
click at [529, 359] on button "Next image" at bounding box center [526, 358] width 45 height 61
click at [533, 368] on button "Next image" at bounding box center [526, 358] width 45 height 61
click at [538, 367] on button "Next image" at bounding box center [526, 358] width 45 height 61
click at [533, 359] on button "Next image" at bounding box center [526, 358] width 45 height 61
click at [519, 26] on button "Close lightbox" at bounding box center [519, 19] width 30 height 27
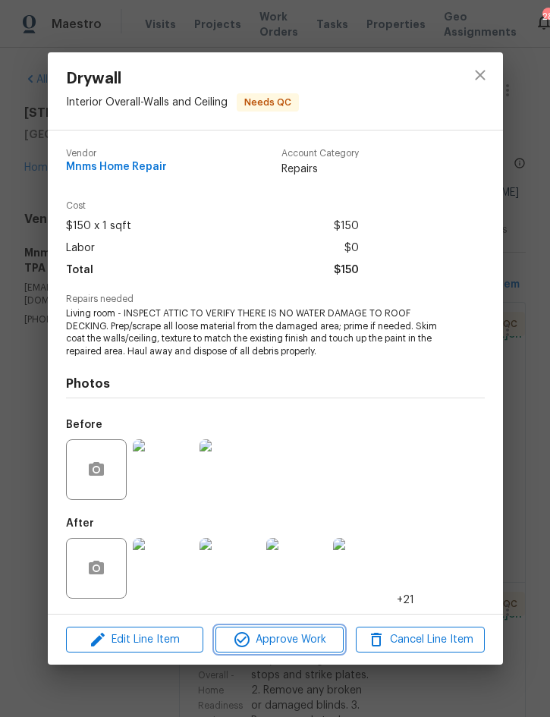
click at [300, 637] on span "Approve Work" at bounding box center [279, 639] width 119 height 19
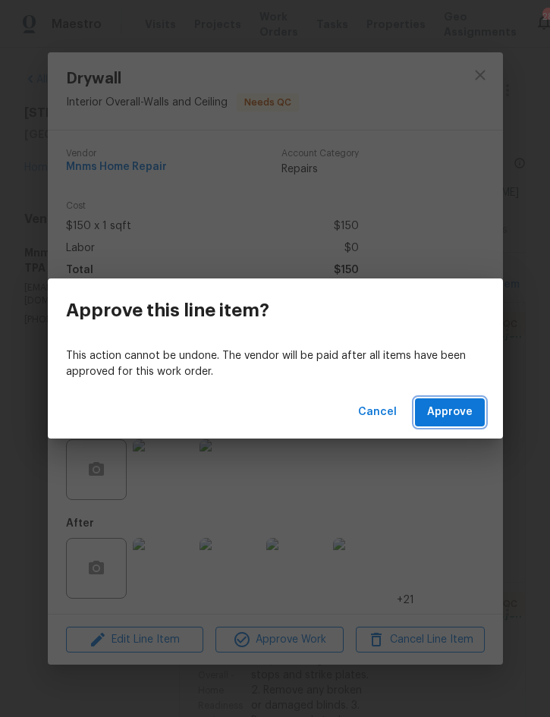
click at [466, 411] on span "Approve" at bounding box center [449, 412] width 45 height 19
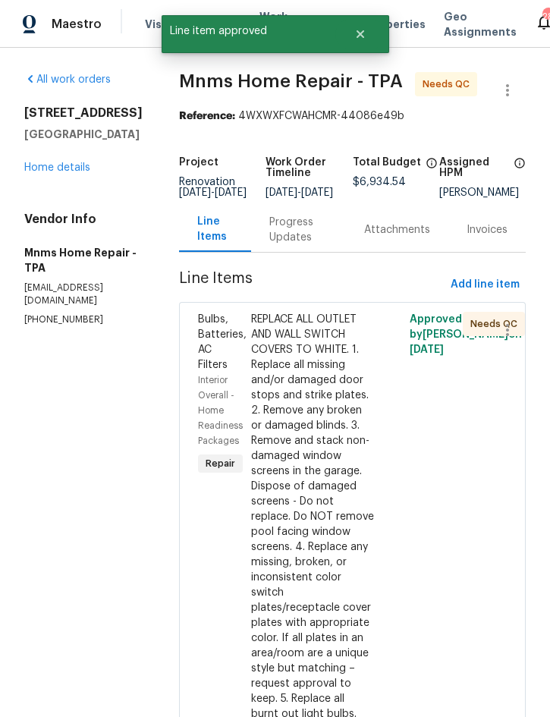
click at [331, 444] on div "REPLACE ALL OUTLET AND WALL SWITCH COVERS TO WHITE. 1. Replace all missing and/…" at bounding box center [313, 668] width 124 height 713
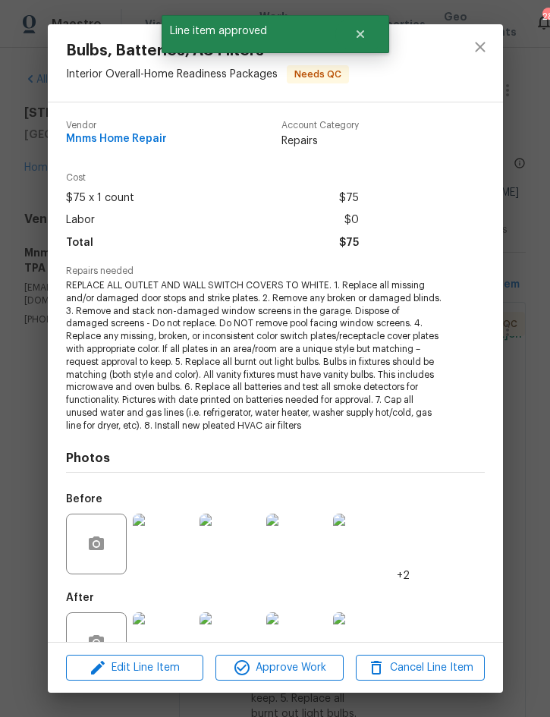
click at [169, 619] on img at bounding box center [163, 642] width 61 height 61
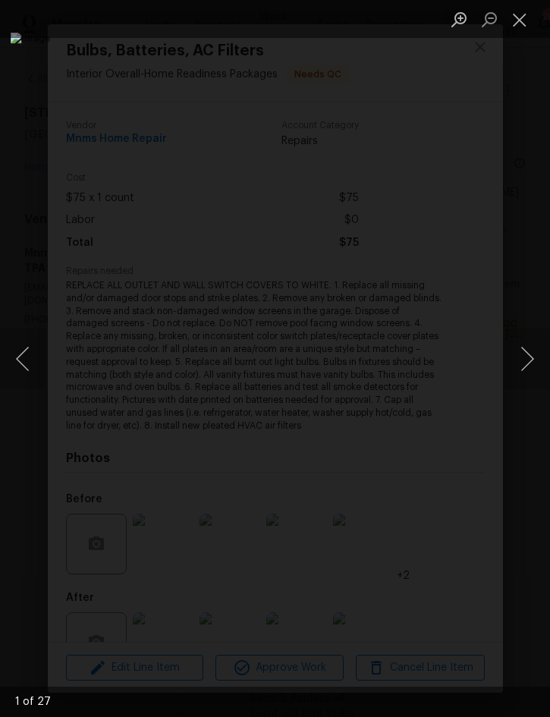
click at [529, 355] on button "Next image" at bounding box center [526, 358] width 45 height 61
click at [532, 351] on button "Next image" at bounding box center [526, 358] width 45 height 61
click at [529, 356] on button "Next image" at bounding box center [526, 358] width 45 height 61
click at [528, 359] on button "Next image" at bounding box center [526, 358] width 45 height 61
click at [531, 359] on button "Next image" at bounding box center [526, 358] width 45 height 61
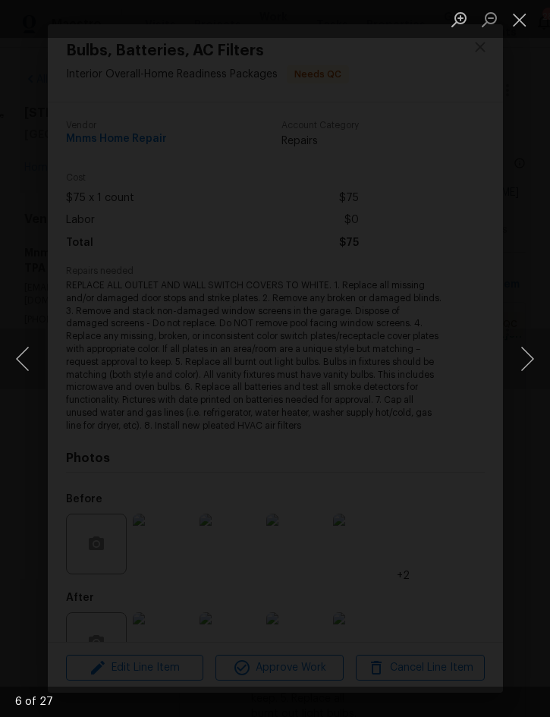
click at [529, 356] on button "Next image" at bounding box center [526, 358] width 45 height 61
click at [532, 359] on button "Next image" at bounding box center [526, 358] width 45 height 61
click at [521, 16] on button "Close lightbox" at bounding box center [519, 19] width 30 height 27
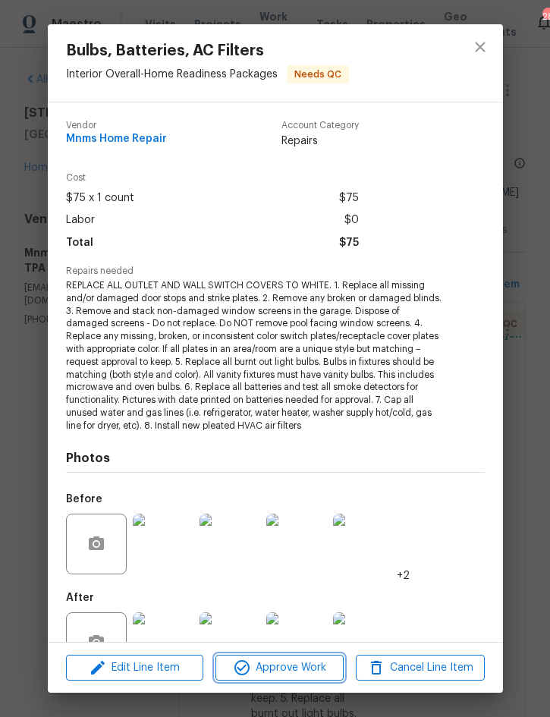
click at [281, 662] on span "Approve Work" at bounding box center [279, 667] width 119 height 19
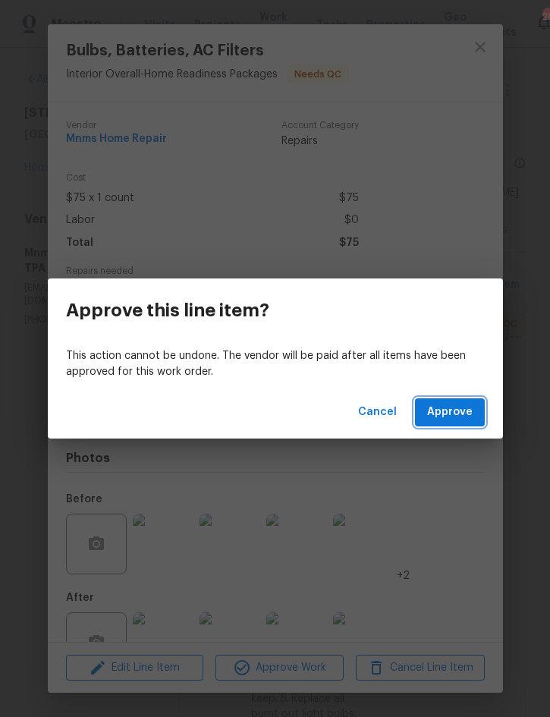
click at [456, 411] on span "Approve" at bounding box center [449, 412] width 45 height 19
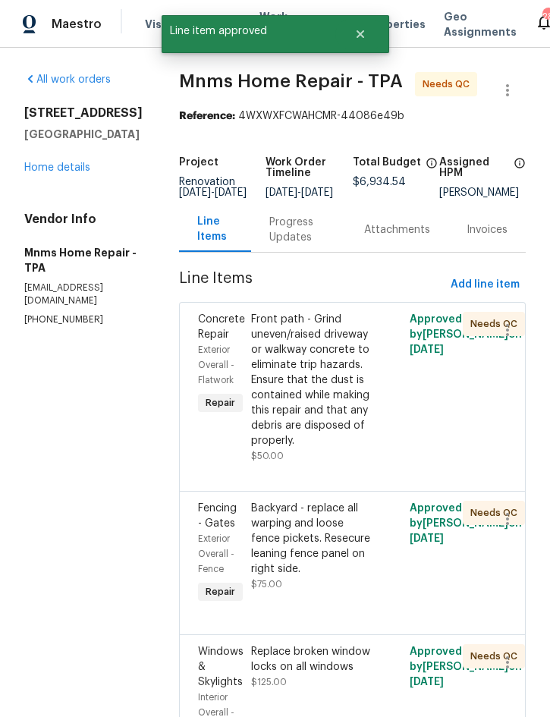
click at [328, 394] on div "Front path - Grind uneven/raised driveway or walkway concrete to eliminate trip…" at bounding box center [313, 380] width 124 height 136
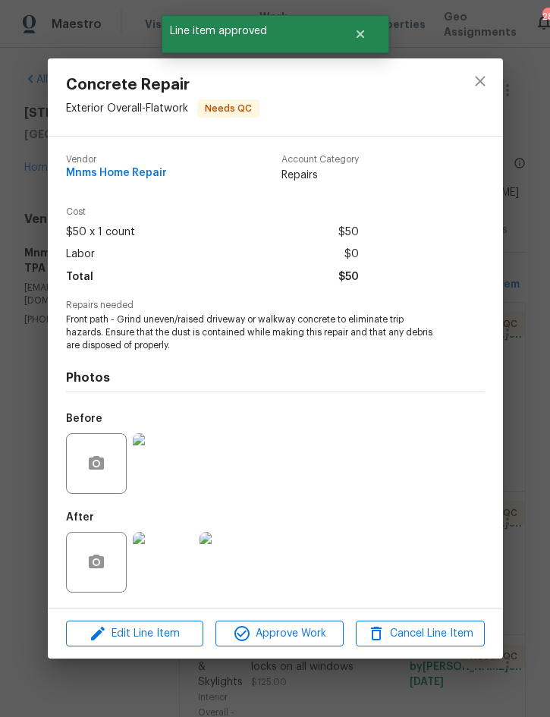
click at [168, 560] on img at bounding box center [163, 562] width 61 height 61
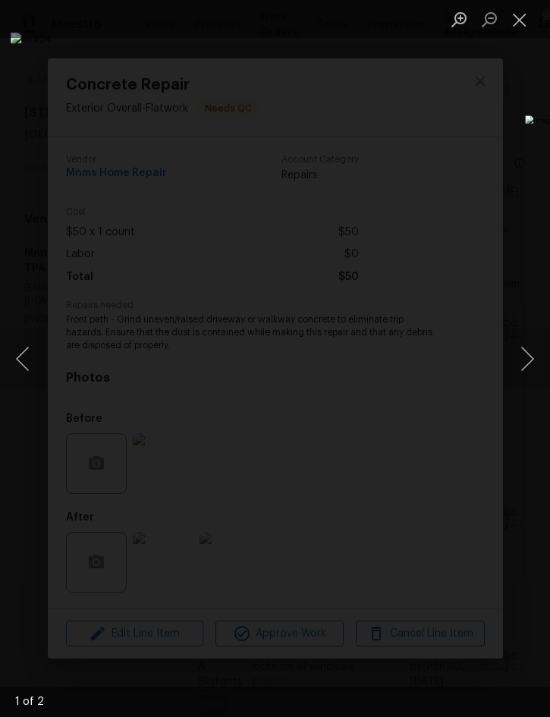
click at [529, 364] on button "Next image" at bounding box center [526, 358] width 45 height 61
click at [519, 28] on button "Close lightbox" at bounding box center [519, 19] width 30 height 27
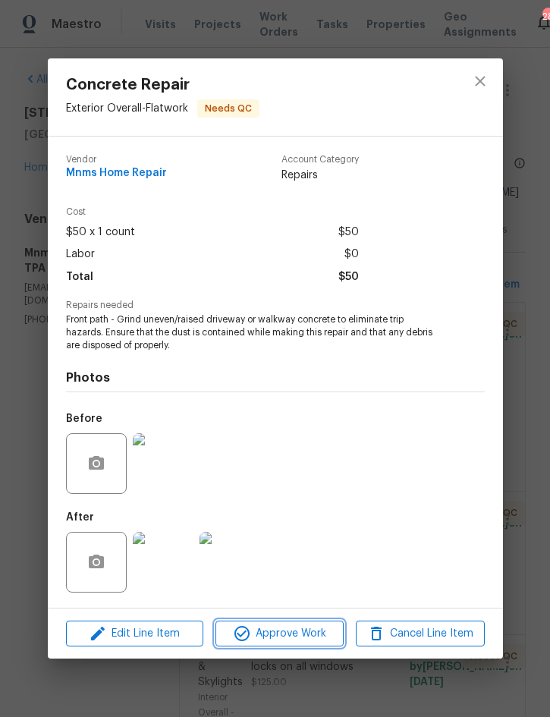
click at [302, 632] on span "Approve Work" at bounding box center [279, 633] width 119 height 19
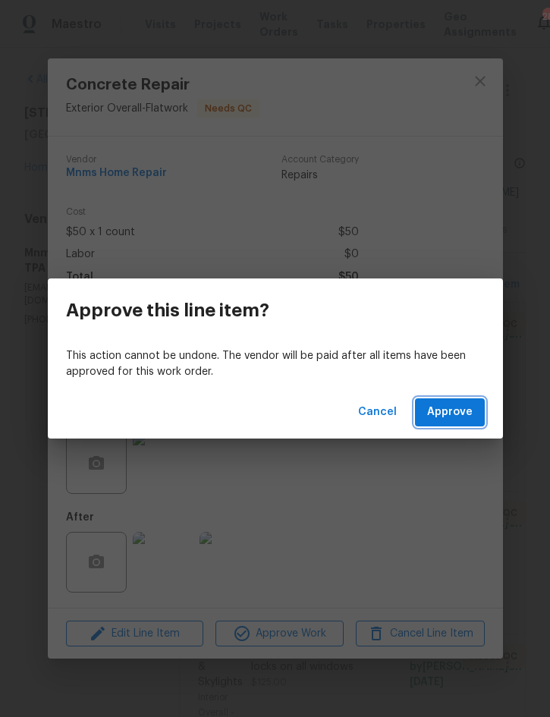
click at [453, 406] on span "Approve" at bounding box center [449, 412] width 45 height 19
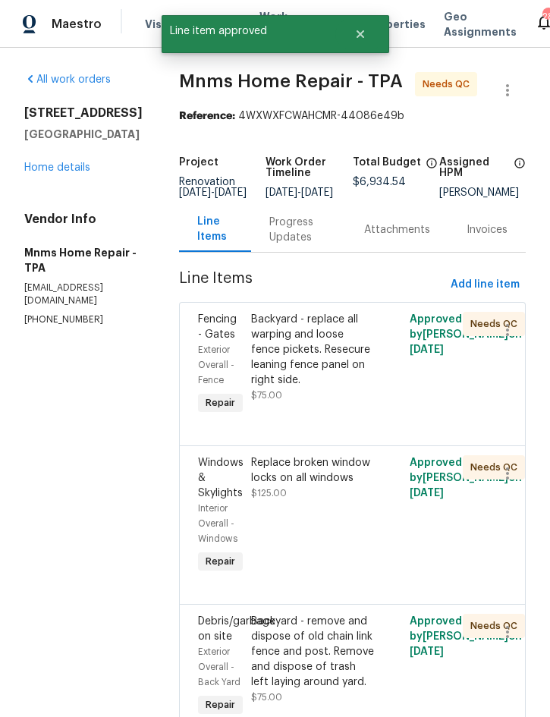
click at [331, 353] on div "Backyard - replace all warping and loose fence pickets. Resecure leaning fence …" at bounding box center [313, 350] width 124 height 76
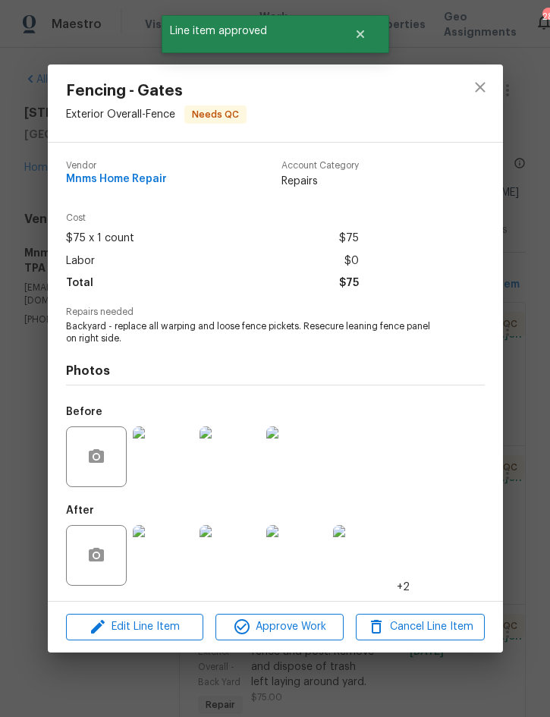
click at [171, 557] on img at bounding box center [163, 555] width 61 height 61
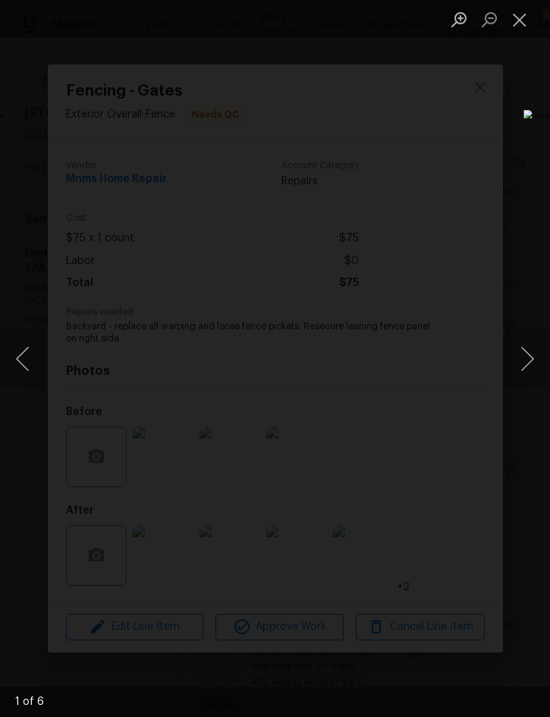
click at [529, 365] on button "Next image" at bounding box center [526, 358] width 45 height 61
click at [528, 366] on button "Next image" at bounding box center [526, 358] width 45 height 61
click at [533, 359] on button "Next image" at bounding box center [526, 358] width 45 height 61
click at [531, 20] on button "Close lightbox" at bounding box center [519, 19] width 30 height 27
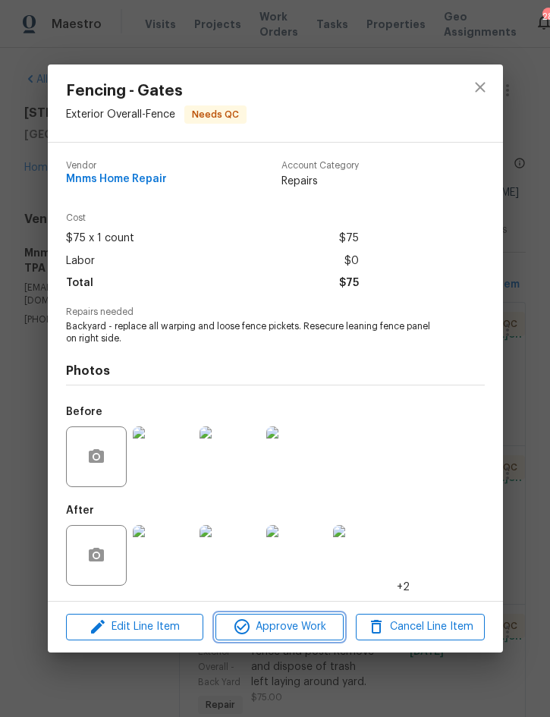
click at [311, 629] on span "Approve Work" at bounding box center [279, 626] width 119 height 19
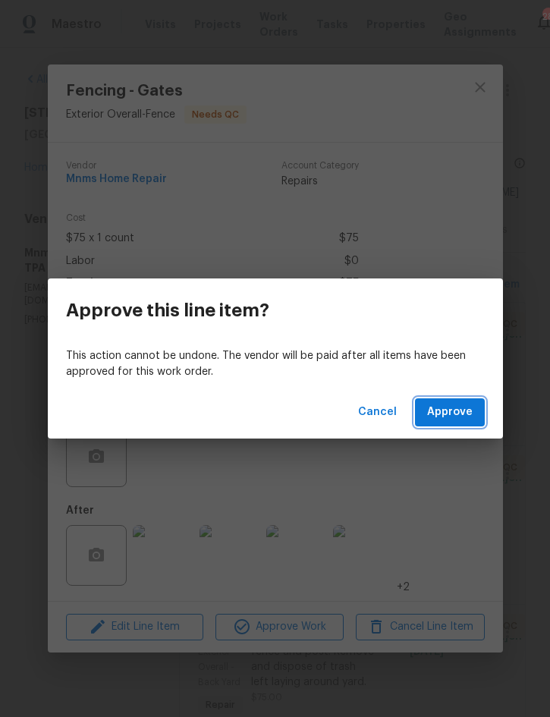
click at [453, 409] on span "Approve" at bounding box center [449, 412] width 45 height 19
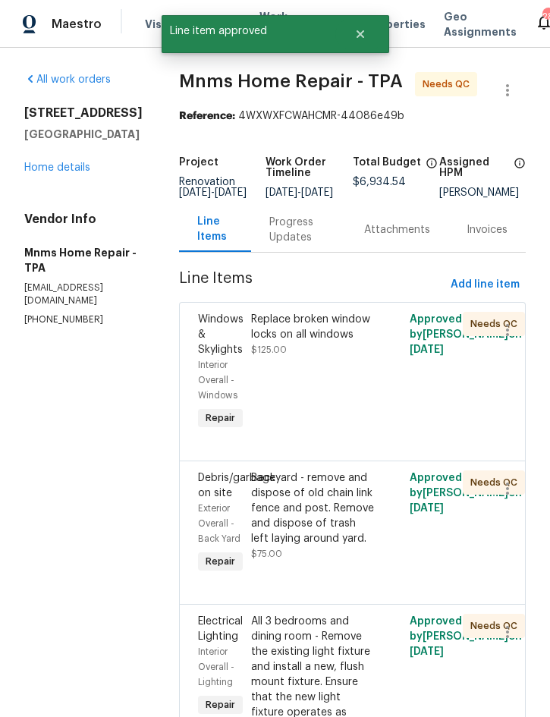
click at [340, 342] on div "Replace broken window locks on all windows" at bounding box center [313, 327] width 124 height 30
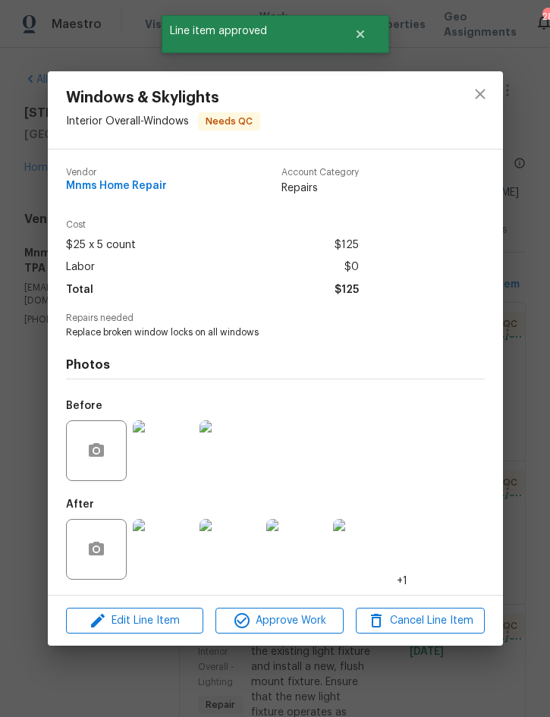
click at [168, 546] on img at bounding box center [163, 549] width 61 height 61
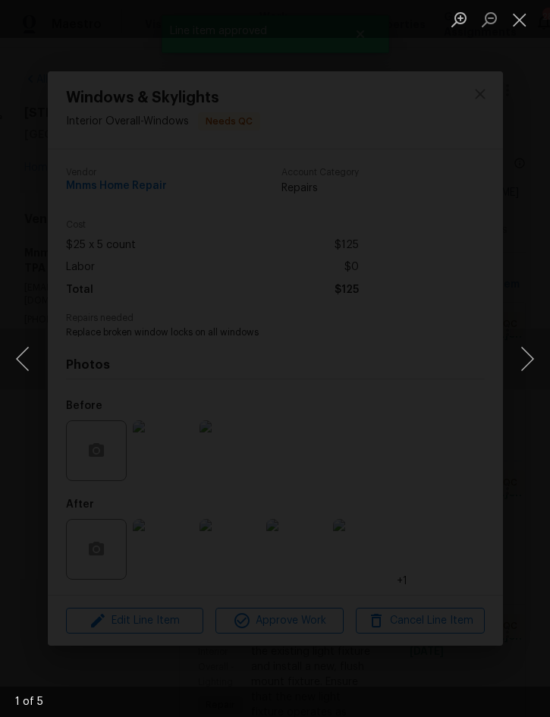
click at [543, 356] on button "Next image" at bounding box center [526, 358] width 45 height 61
click at [544, 362] on button "Next image" at bounding box center [526, 358] width 45 height 61
click at [541, 369] on button "Next image" at bounding box center [526, 358] width 45 height 61
click at [516, 24] on button "Close lightbox" at bounding box center [519, 19] width 30 height 27
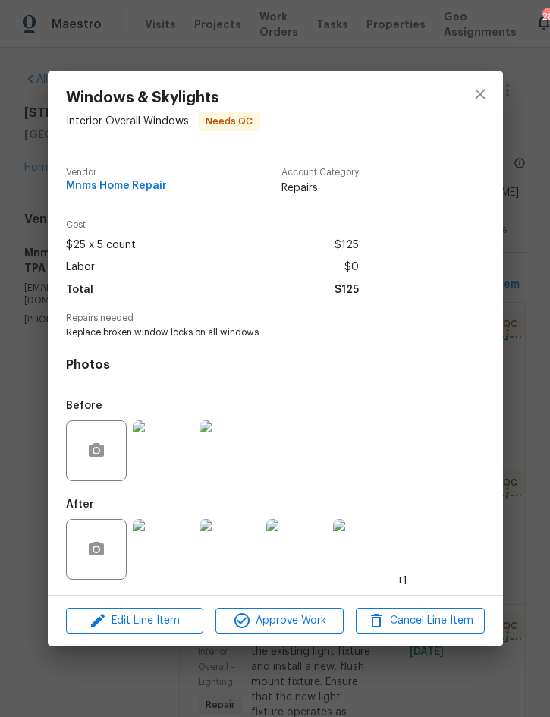
click at [293, 605] on div "Edit Line Item Approve Work Cancel Line Item" at bounding box center [275, 620] width 455 height 51
click at [303, 628] on span "Approve Work" at bounding box center [279, 620] width 119 height 19
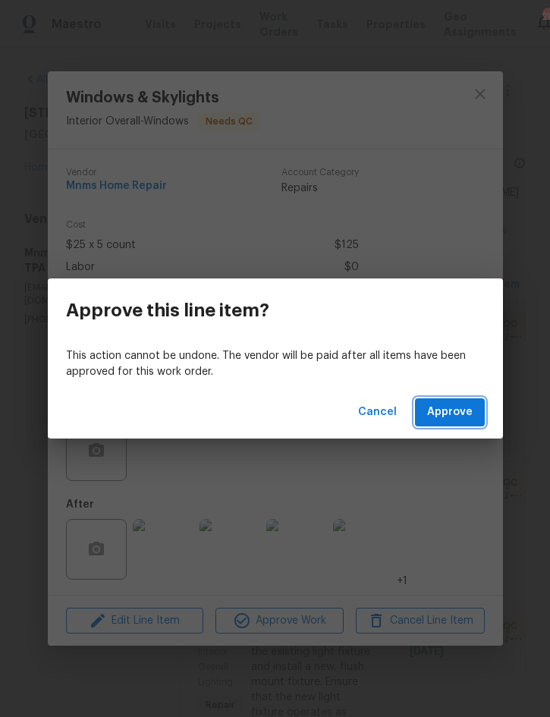
click at [456, 414] on span "Approve" at bounding box center [449, 412] width 45 height 19
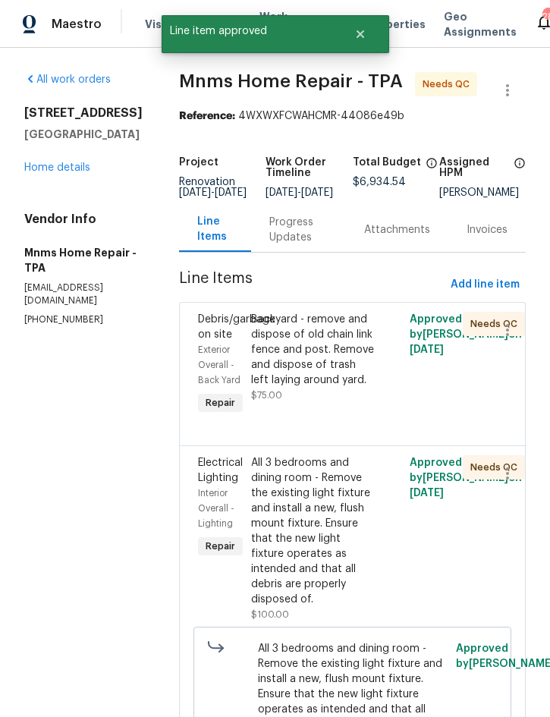
click at [352, 368] on div "Backyard - remove and dispose of old chain link fence and post. Remove and disp…" at bounding box center [313, 350] width 124 height 76
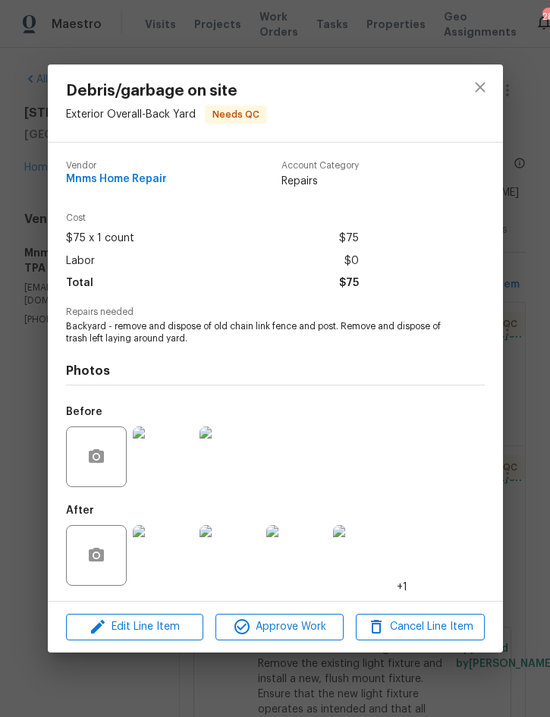
click at [169, 554] on img at bounding box center [163, 555] width 61 height 61
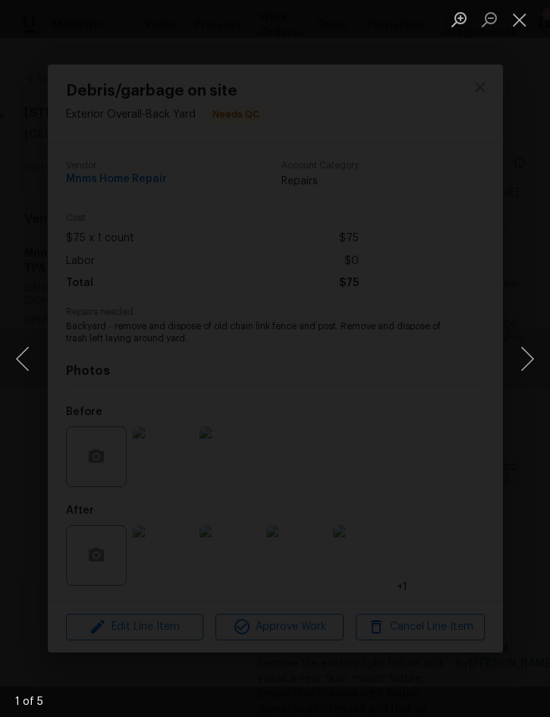
click at [523, 356] on button "Next image" at bounding box center [526, 358] width 45 height 61
click at [535, 365] on button "Next image" at bounding box center [526, 358] width 45 height 61
click at [535, 362] on button "Next image" at bounding box center [526, 358] width 45 height 61
click at [518, 22] on button "Close lightbox" at bounding box center [519, 19] width 30 height 27
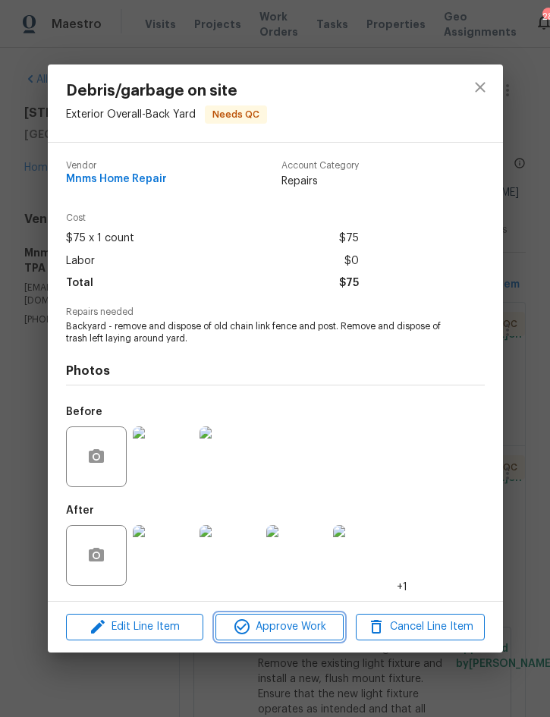
click at [298, 624] on span "Approve Work" at bounding box center [279, 626] width 119 height 19
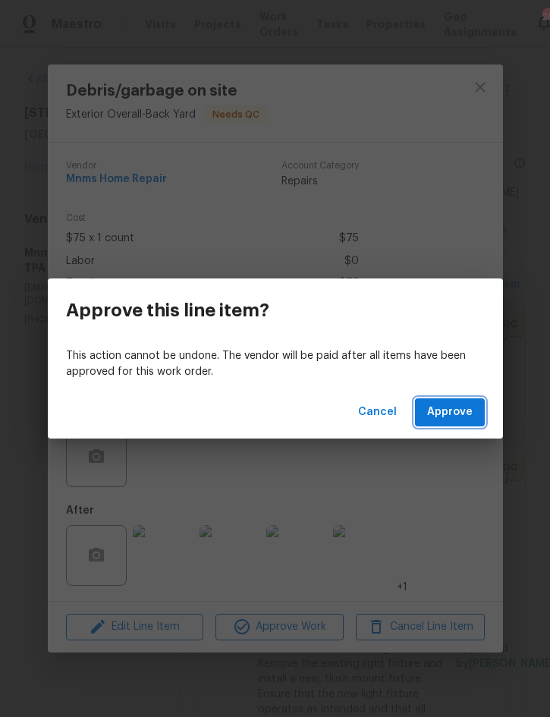
click at [465, 404] on span "Approve" at bounding box center [449, 412] width 45 height 19
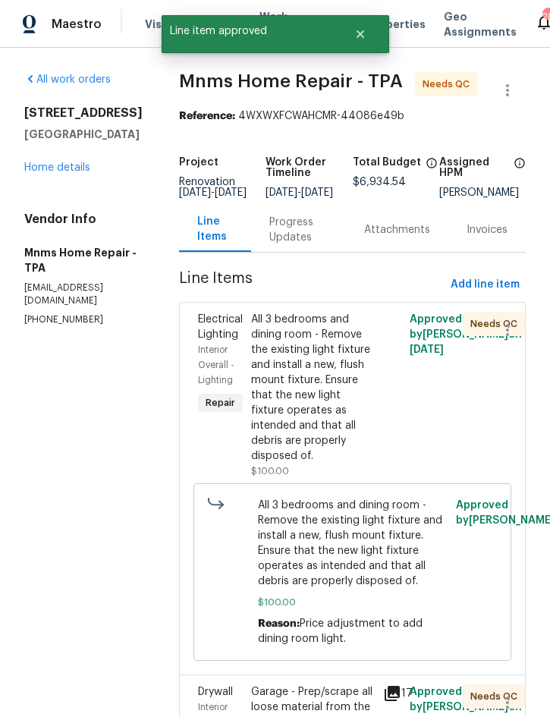
click at [331, 394] on div "All 3 bedrooms and dining room - Remove the existing light fixture and install …" at bounding box center [313, 388] width 124 height 152
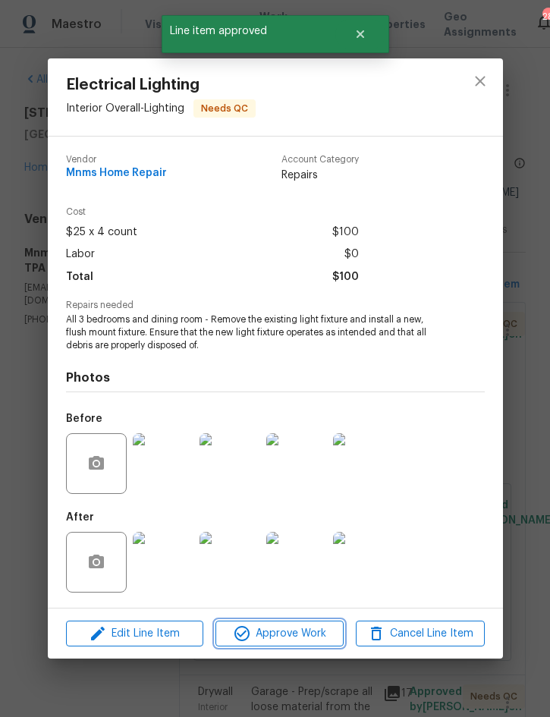
click at [304, 627] on span "Approve Work" at bounding box center [279, 633] width 119 height 19
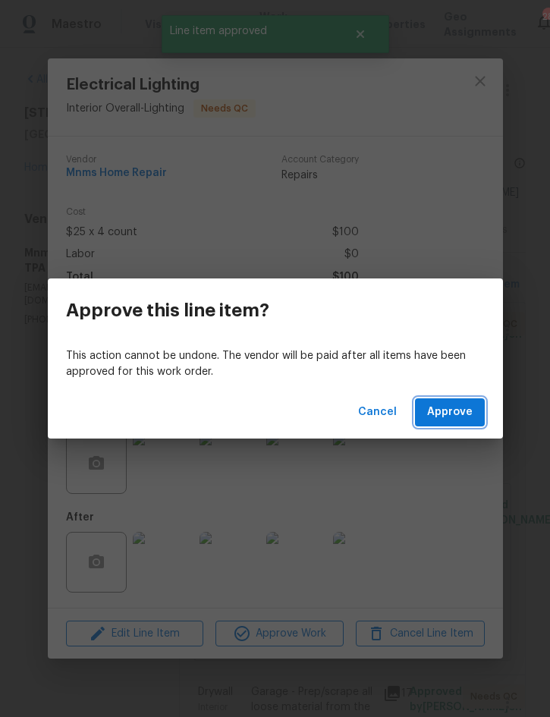
click at [466, 412] on span "Approve" at bounding box center [449, 412] width 45 height 19
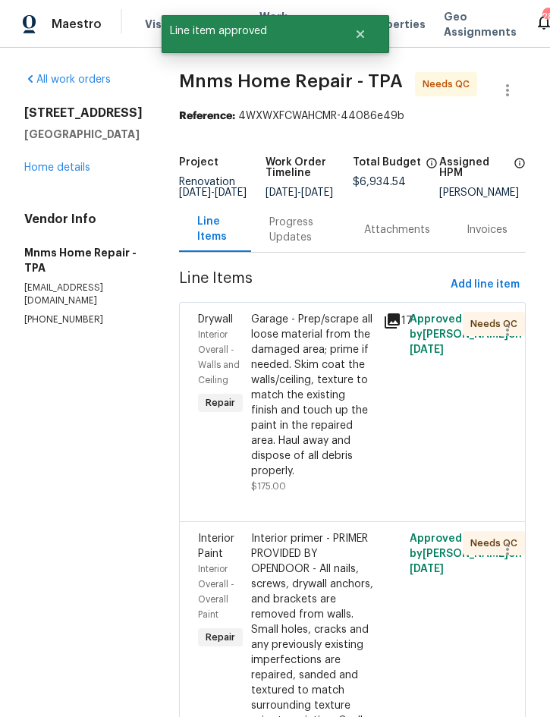
click at [332, 394] on div "Garage - Prep/scrape all loose material from the damaged area; prime if needed.…" at bounding box center [313, 395] width 124 height 167
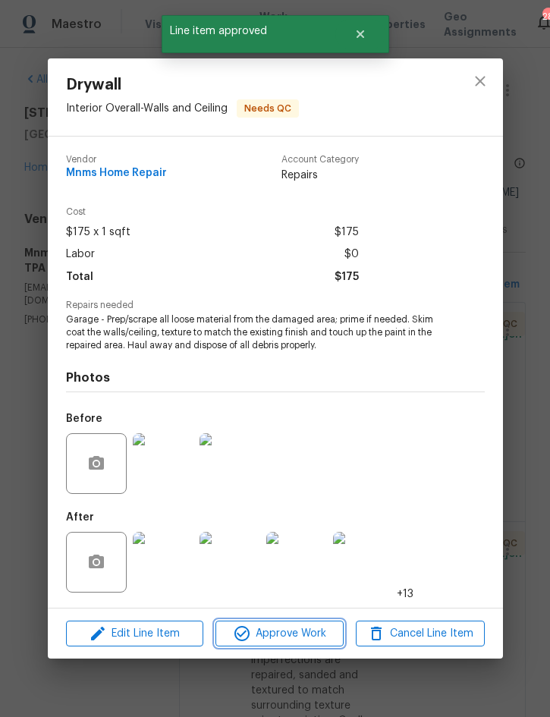
click at [296, 628] on span "Approve Work" at bounding box center [279, 633] width 119 height 19
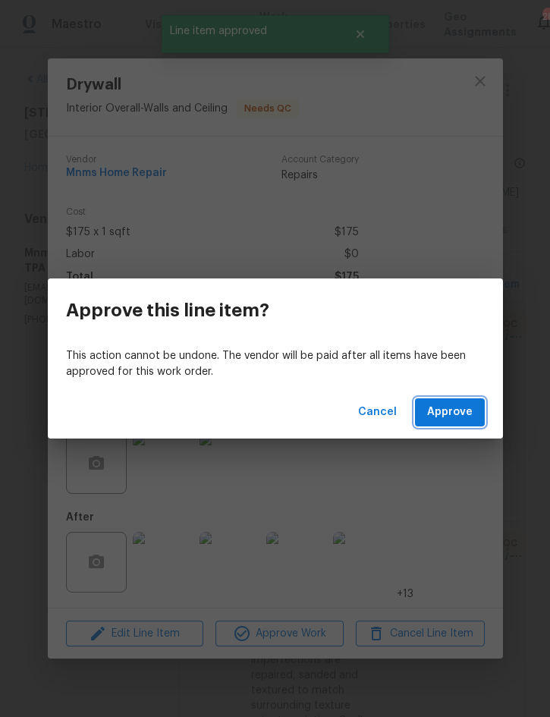
click at [461, 419] on span "Approve" at bounding box center [449, 412] width 45 height 19
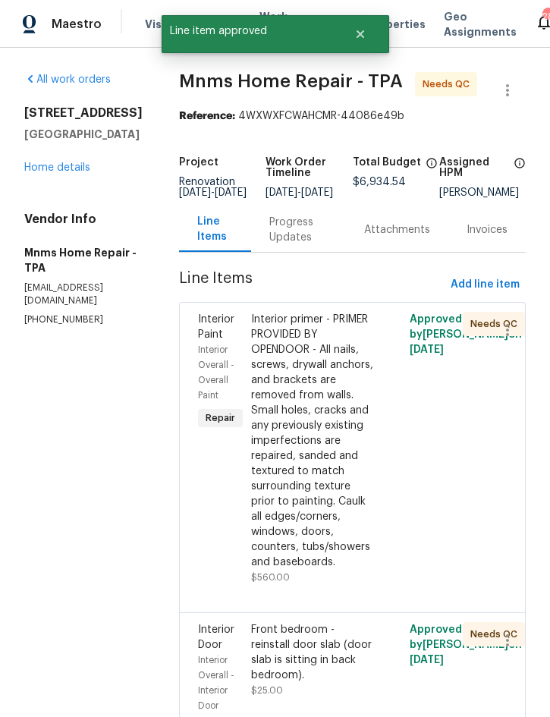
click at [295, 455] on div "Interior primer - PRIMER PROVIDED BY OPENDOOR - All nails, screws, drywall anch…" at bounding box center [313, 441] width 124 height 258
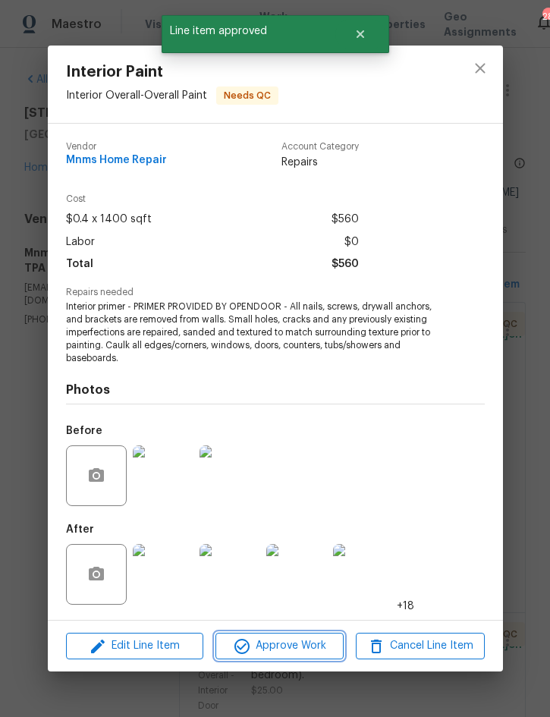
click at [293, 648] on span "Approve Work" at bounding box center [279, 645] width 119 height 19
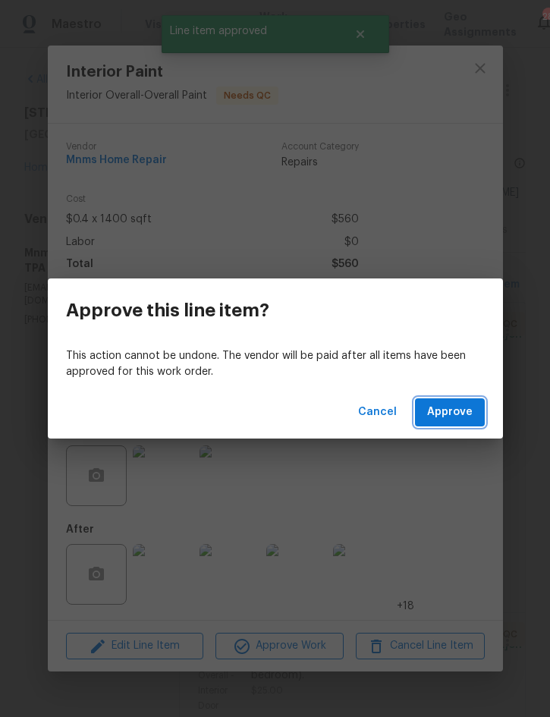
click at [468, 412] on span "Approve" at bounding box center [449, 412] width 45 height 19
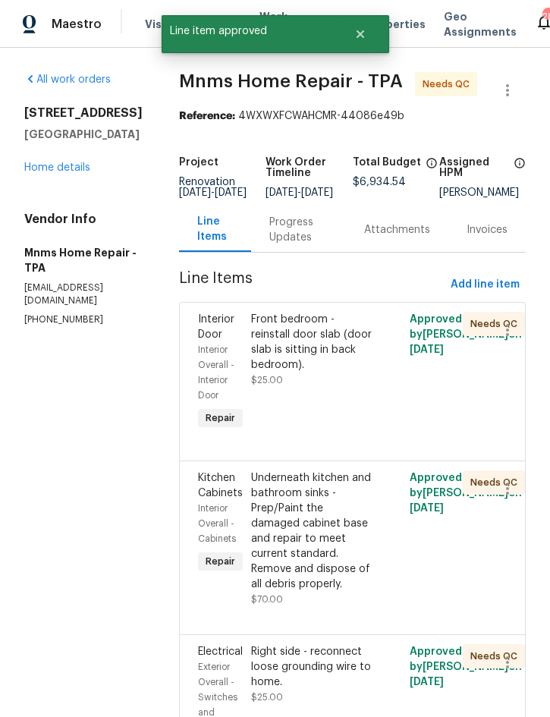
click at [339, 359] on div "Front bedroom - reinstall door slab (door slab is sitting in back bedroom)." at bounding box center [313, 342] width 124 height 61
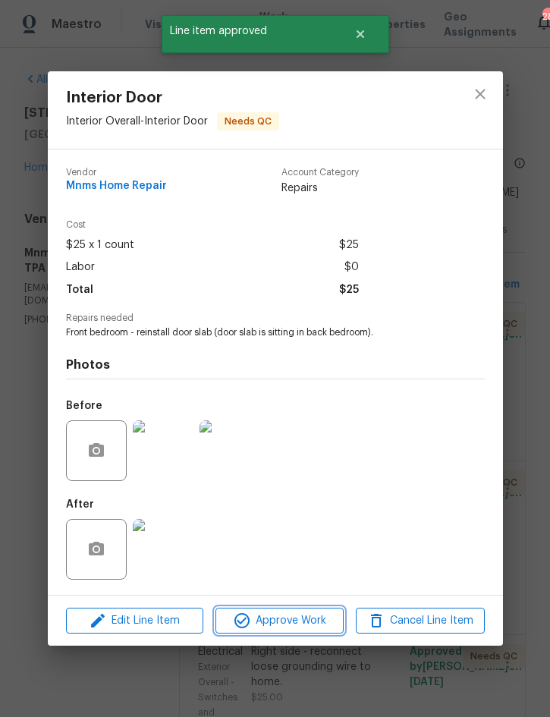
click at [303, 622] on span "Approve Work" at bounding box center [279, 620] width 119 height 19
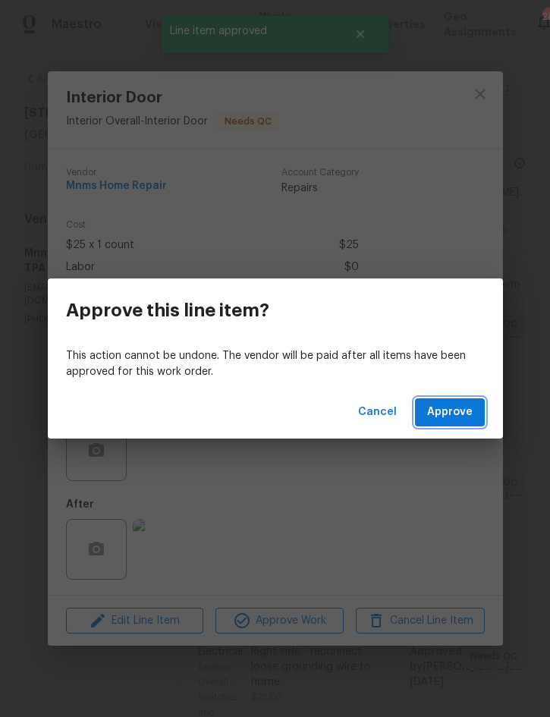
click at [464, 419] on span "Approve" at bounding box center [449, 412] width 45 height 19
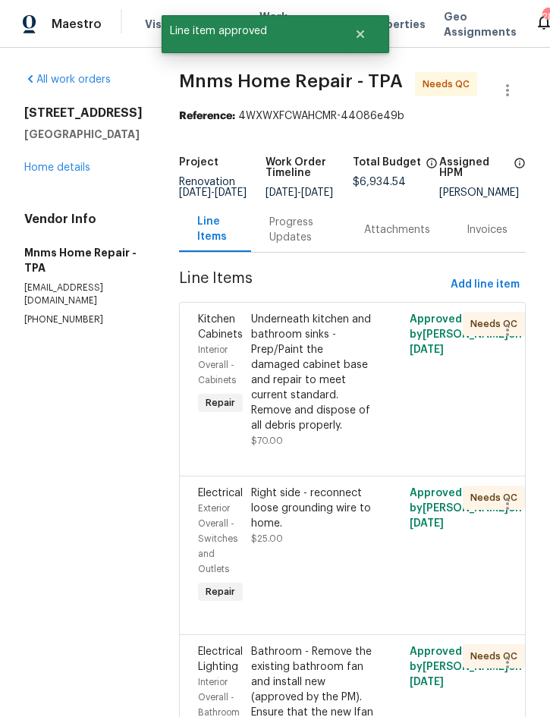
click at [335, 378] on div "Underneath kitchen and bathroom sinks - Prep/Paint the damaged cabinet base and…" at bounding box center [313, 372] width 124 height 121
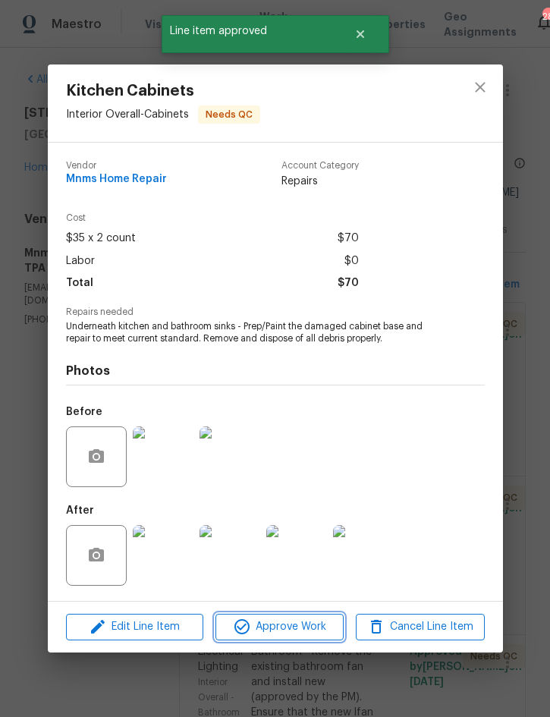
click at [298, 619] on span "Approve Work" at bounding box center [279, 626] width 119 height 19
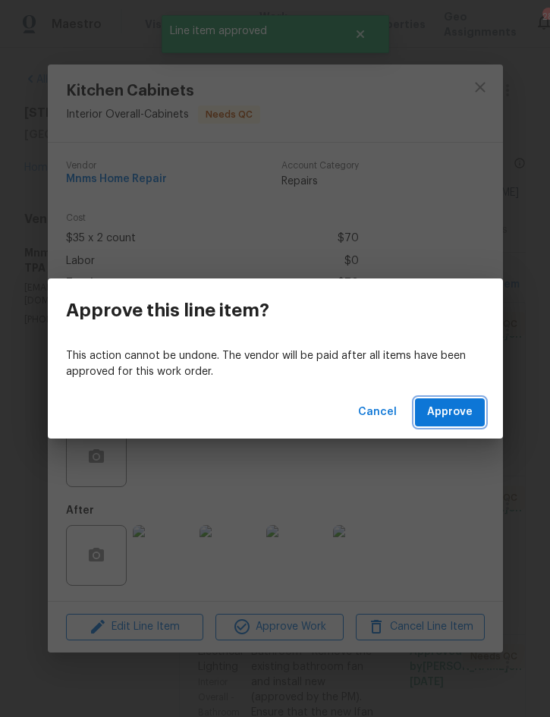
click at [467, 414] on span "Approve" at bounding box center [449, 412] width 45 height 19
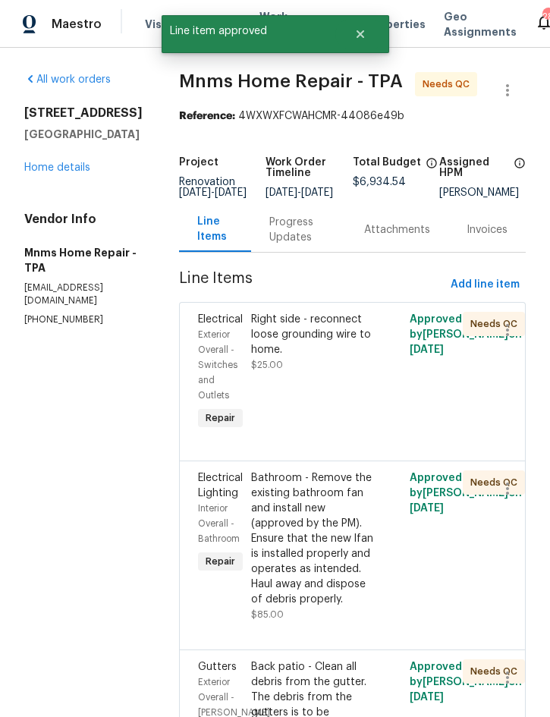
click at [337, 345] on div "Right side - reconnect loose grounding wire to home." at bounding box center [313, 334] width 124 height 45
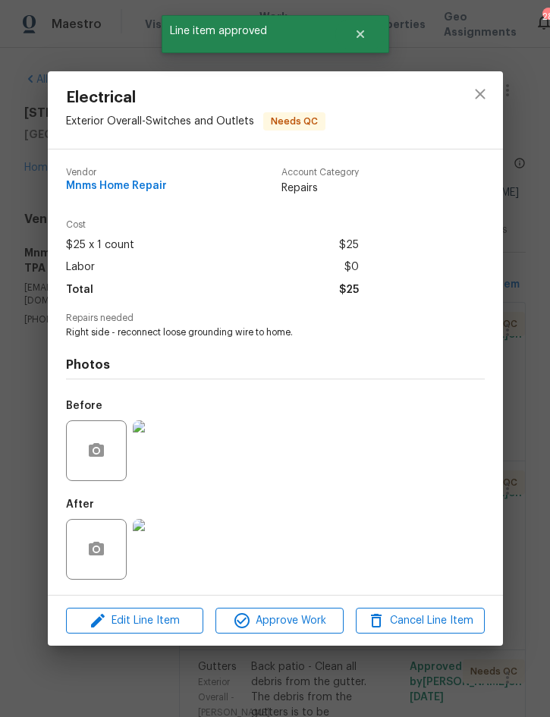
click at [168, 555] on img at bounding box center [163, 549] width 61 height 61
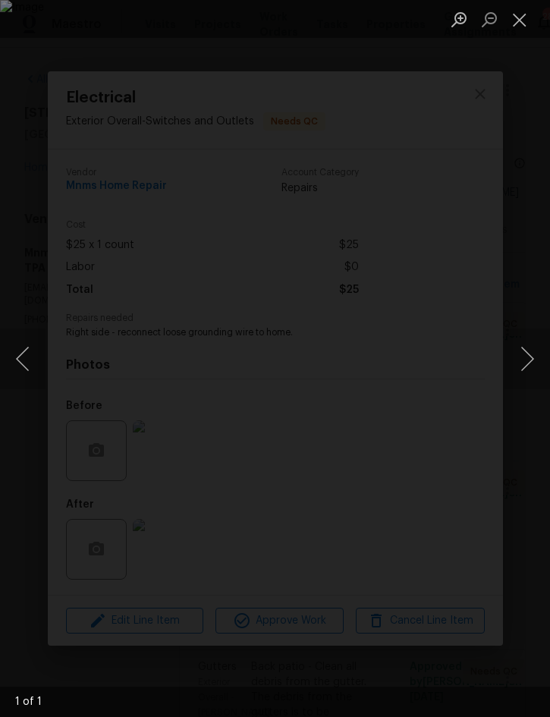
click at [517, 23] on button "Close lightbox" at bounding box center [519, 19] width 30 height 27
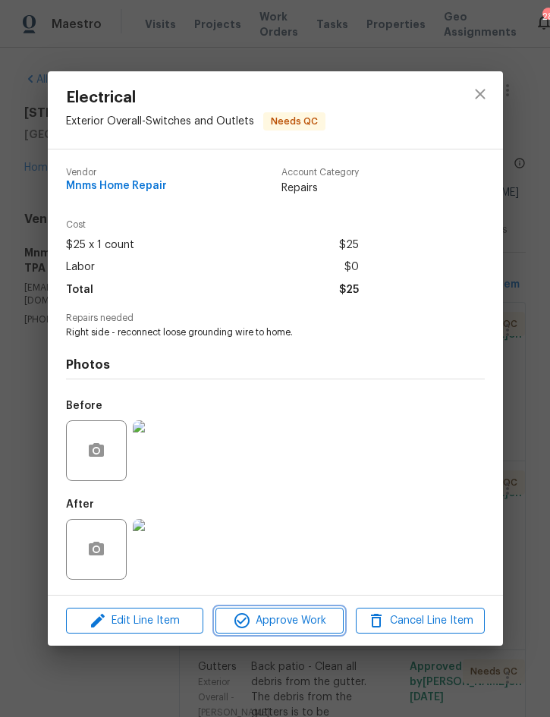
click at [303, 620] on span "Approve Work" at bounding box center [279, 620] width 119 height 19
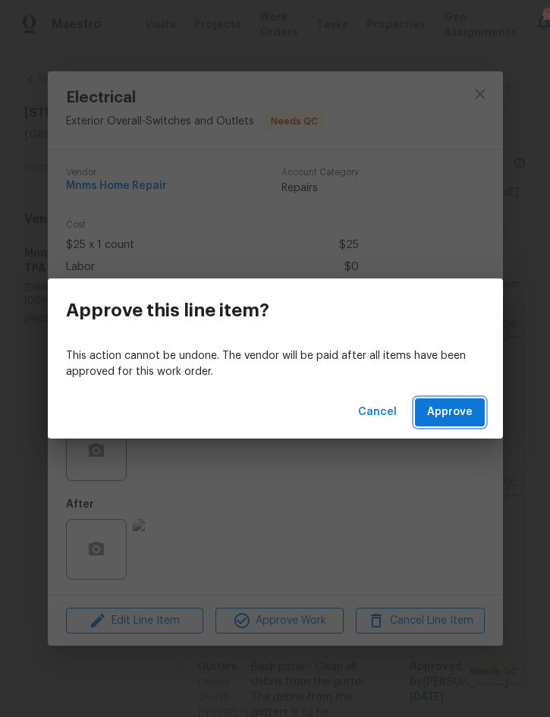
click at [460, 414] on span "Approve" at bounding box center [449, 412] width 45 height 19
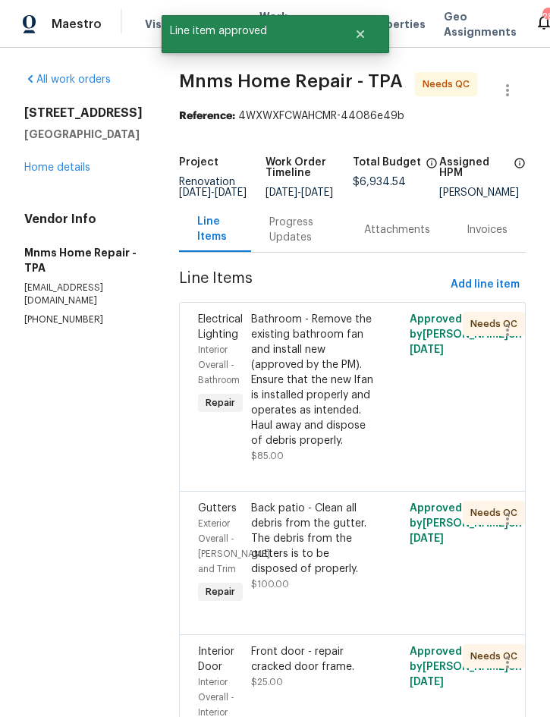
click at [324, 383] on div "Bathroom - Remove the existing bathroom fan and install new (approved by the PM…" at bounding box center [313, 380] width 124 height 136
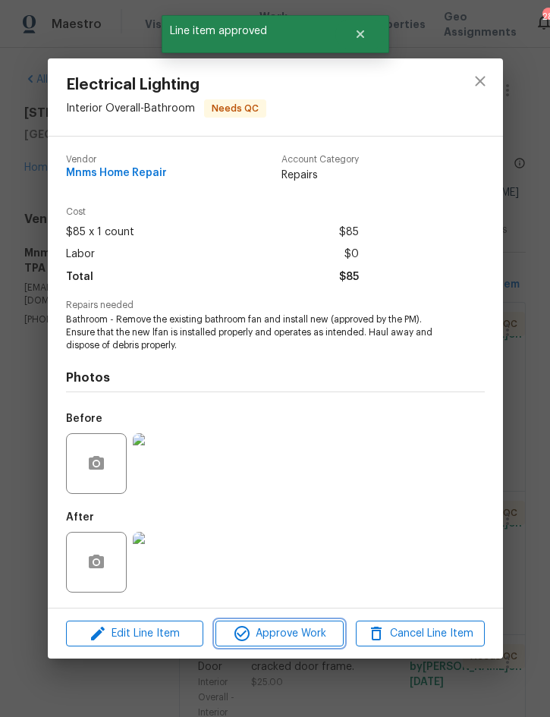
click at [296, 632] on span "Approve Work" at bounding box center [279, 633] width 119 height 19
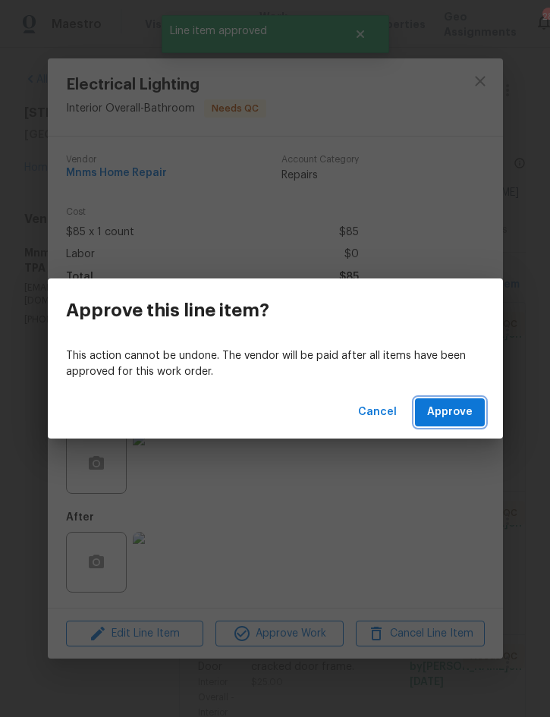
click at [469, 403] on span "Approve" at bounding box center [449, 412] width 45 height 19
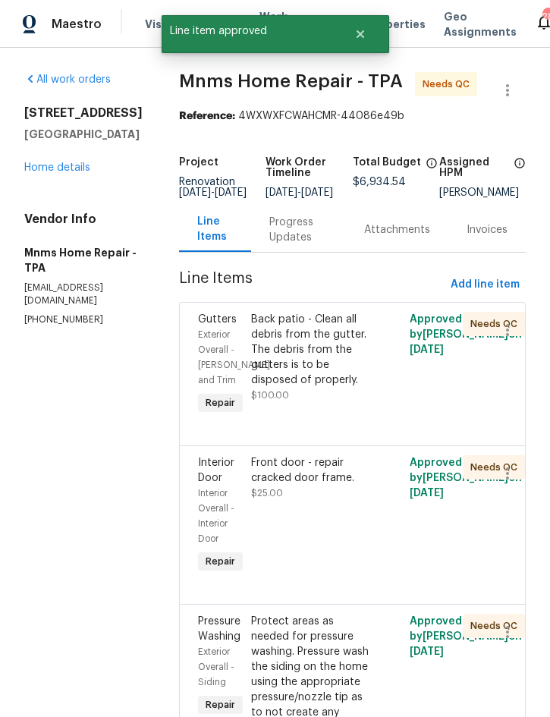
click at [335, 359] on div "Back patio - Clean all debris from the gutter. The debris from the gutters is t…" at bounding box center [313, 350] width 124 height 76
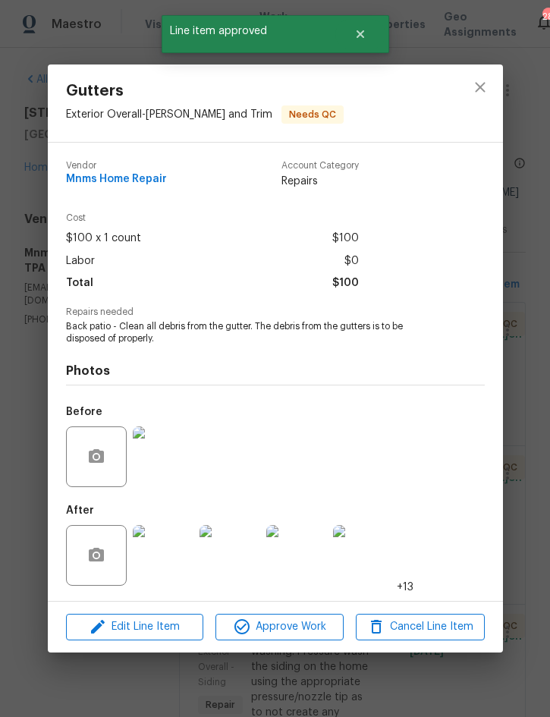
click at [162, 563] on img at bounding box center [163, 555] width 61 height 61
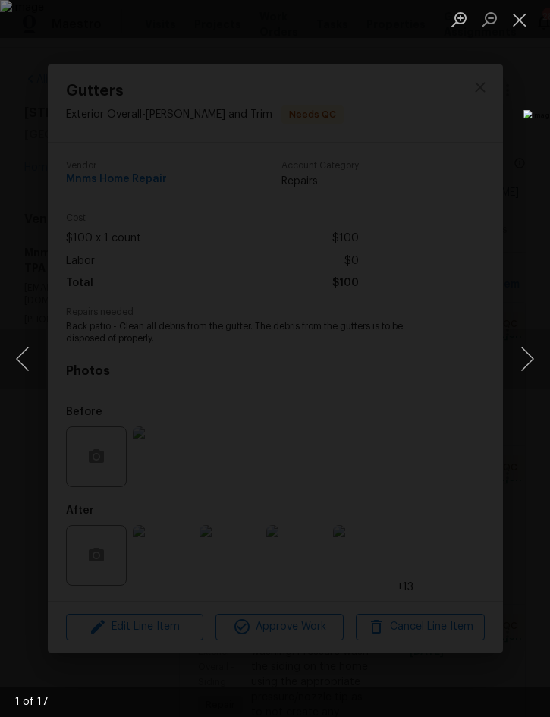
click at [528, 359] on button "Next image" at bounding box center [526, 358] width 45 height 61
click at [529, 362] on button "Next image" at bounding box center [526, 358] width 45 height 61
click at [514, 20] on button "Close lightbox" at bounding box center [519, 19] width 30 height 27
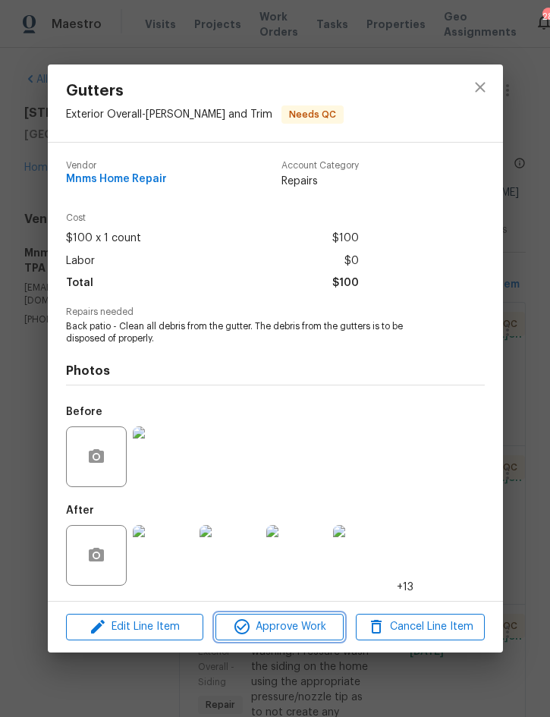
click at [296, 629] on span "Approve Work" at bounding box center [279, 626] width 119 height 19
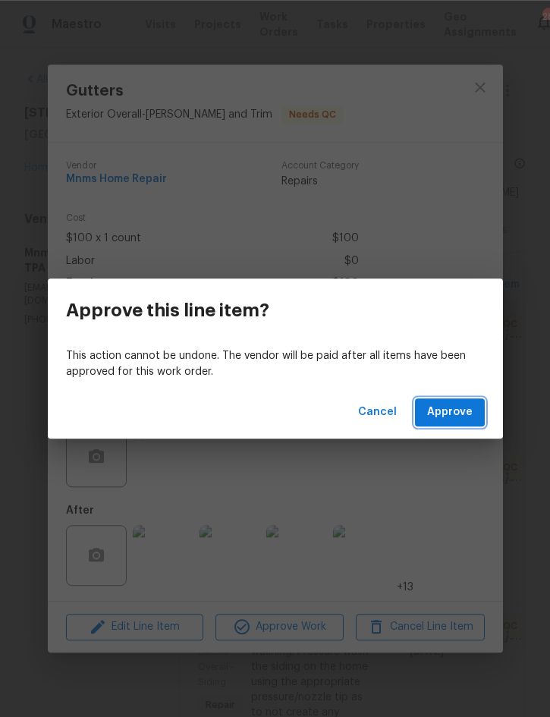
click at [455, 408] on span "Approve" at bounding box center [449, 412] width 45 height 19
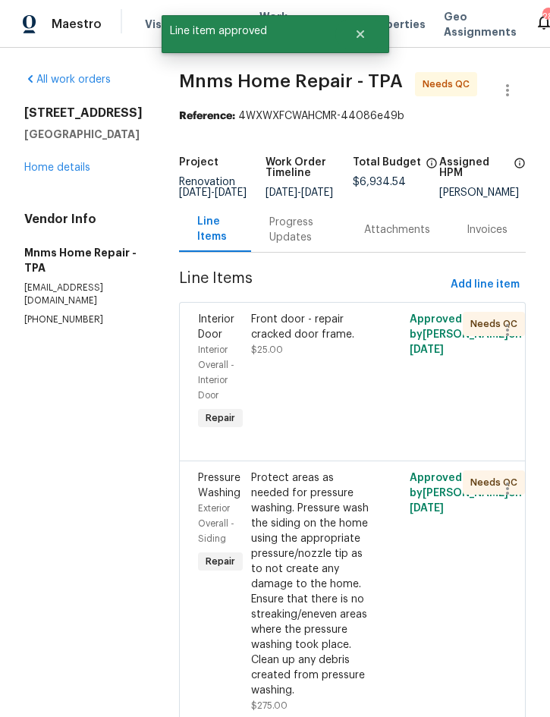
click at [341, 342] on div "Front door - repair cracked door frame." at bounding box center [313, 327] width 124 height 30
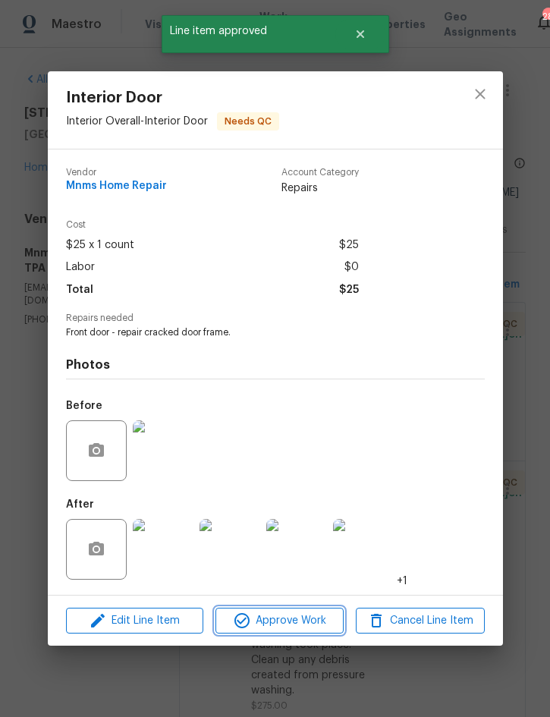
click at [290, 614] on span "Approve Work" at bounding box center [279, 620] width 119 height 19
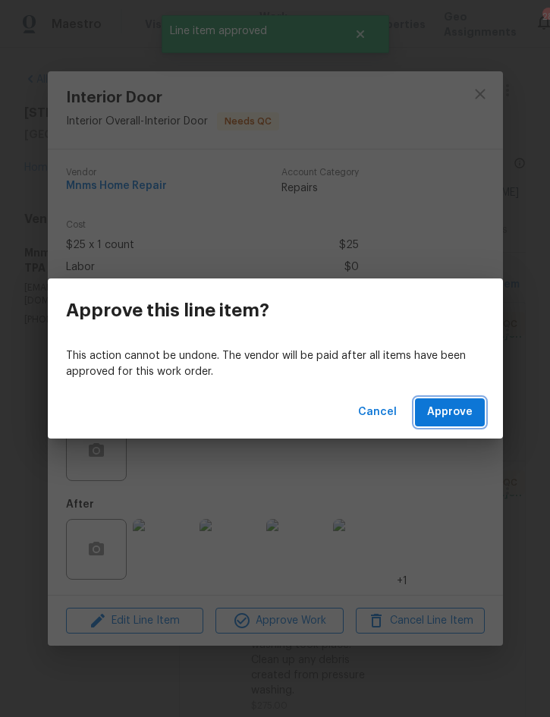
click at [475, 403] on button "Approve" at bounding box center [450, 412] width 70 height 28
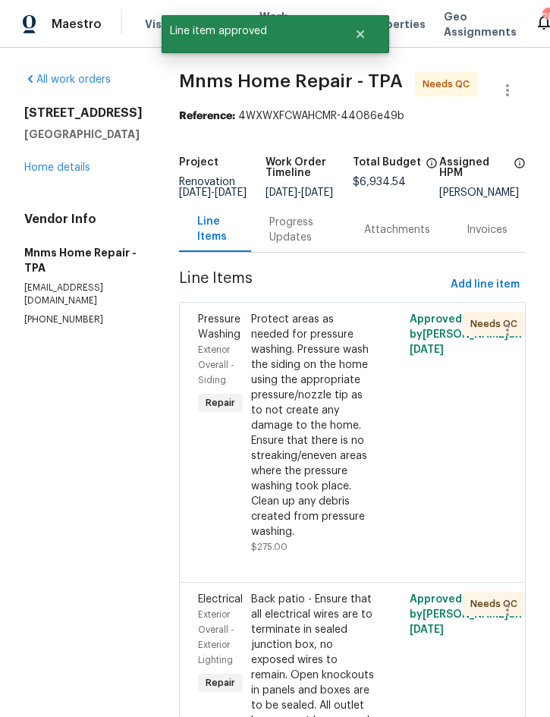
click at [333, 419] on div "Protect areas as needed for pressure washing. Pressure wash the siding on the h…" at bounding box center [313, 425] width 124 height 227
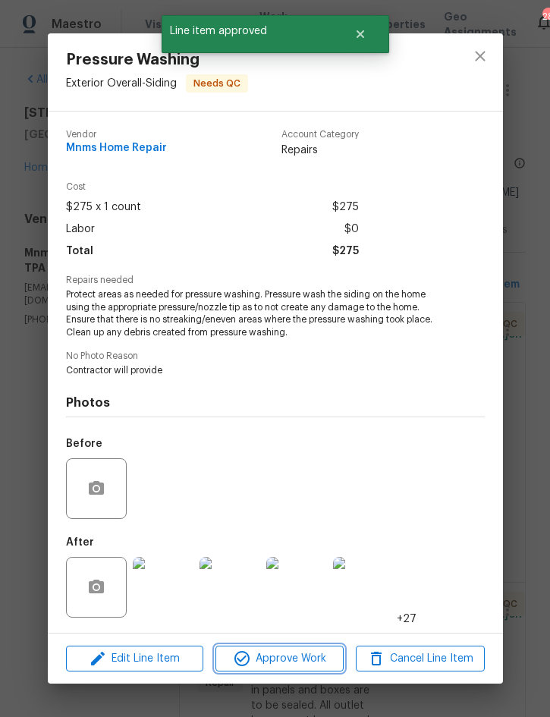
click at [296, 658] on span "Approve Work" at bounding box center [279, 658] width 119 height 19
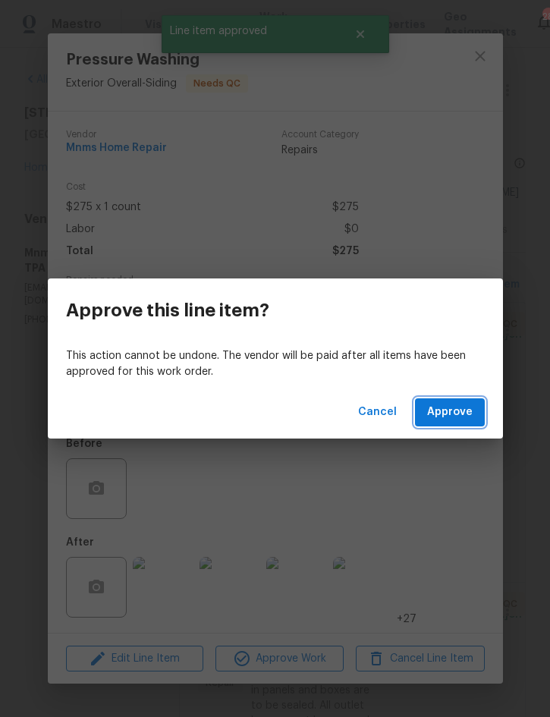
click at [464, 416] on span "Approve" at bounding box center [449, 412] width 45 height 19
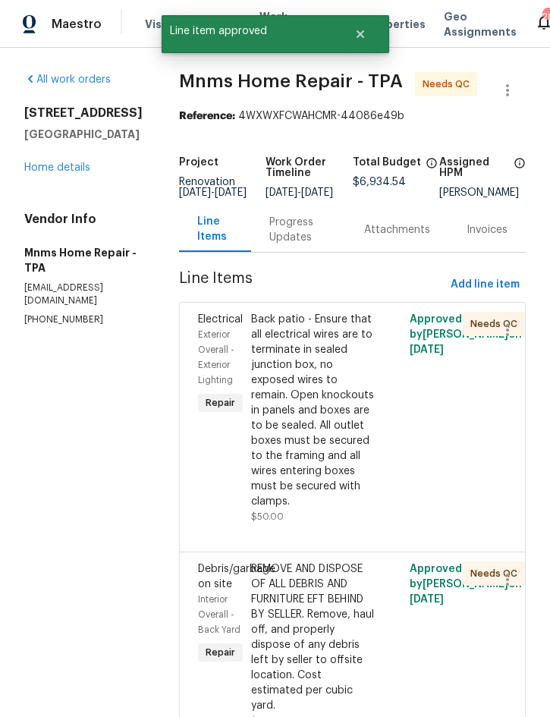
click at [336, 401] on div "Back patio - Ensure that all electrical wires are to terminate in sealed juncti…" at bounding box center [313, 410] width 124 height 197
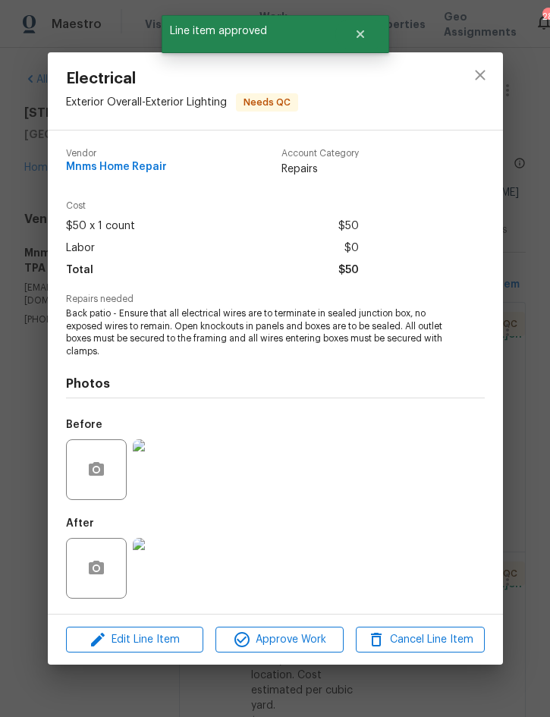
click at [168, 560] on img at bounding box center [163, 568] width 61 height 61
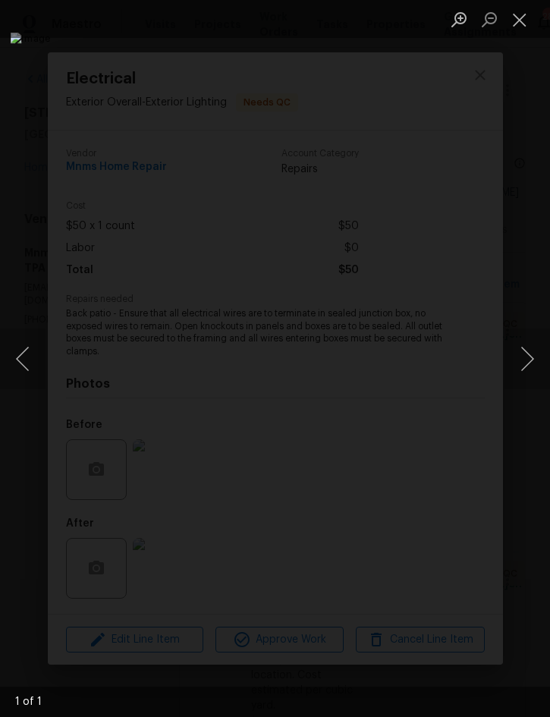
click at [509, 30] on button "Close lightbox" at bounding box center [519, 19] width 30 height 27
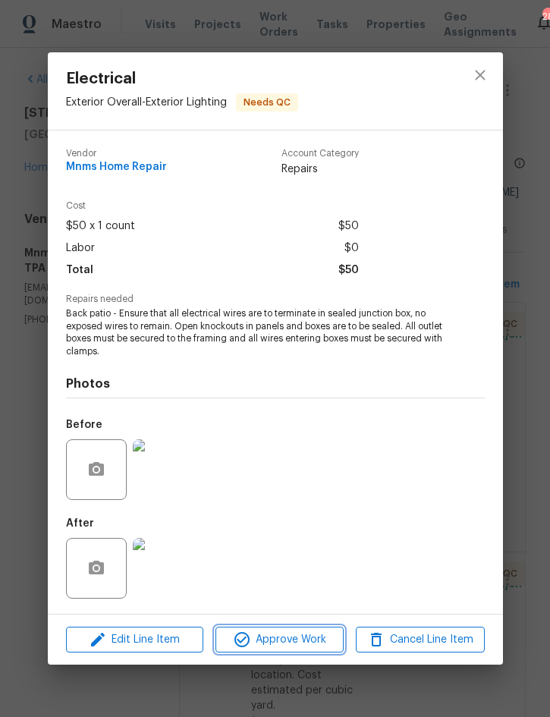
click at [282, 635] on span "Approve Work" at bounding box center [279, 639] width 119 height 19
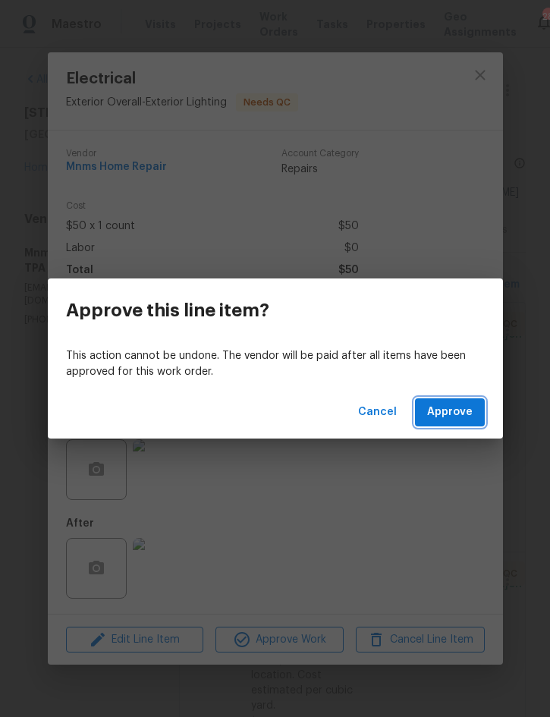
click at [449, 406] on span "Approve" at bounding box center [449, 412] width 45 height 19
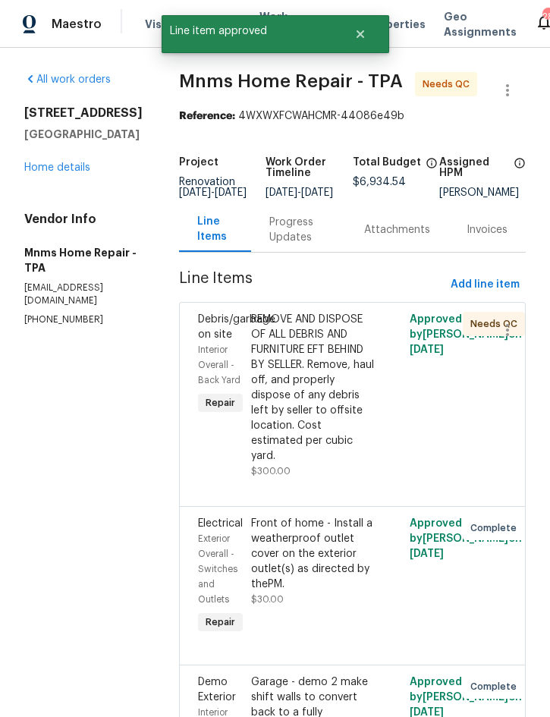
click at [343, 397] on div "REMOVE AND DISPOSE OF ALL DEBRIS AND FURNITURE EFT BEHIND BY SELLER. Remove, ha…" at bounding box center [313, 388] width 124 height 152
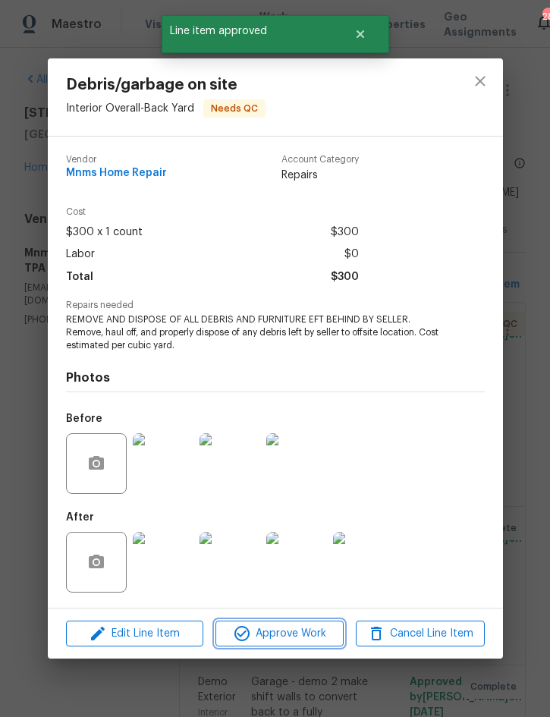
click at [293, 632] on span "Approve Work" at bounding box center [279, 633] width 119 height 19
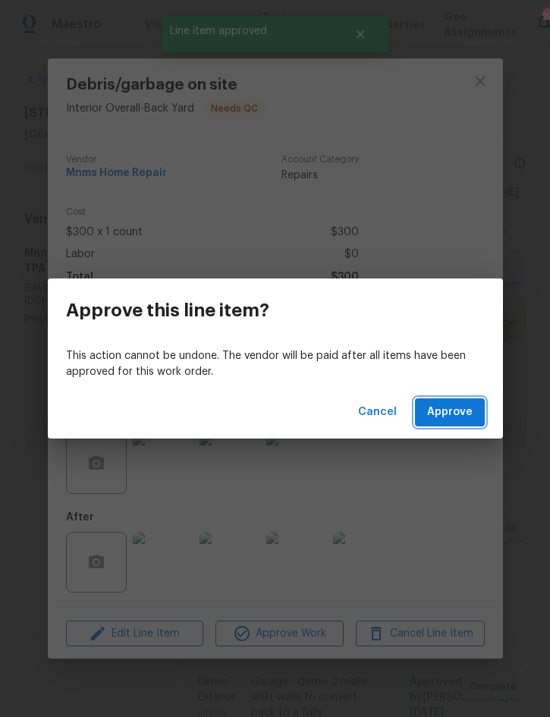
click at [471, 412] on span "Approve" at bounding box center [449, 412] width 45 height 19
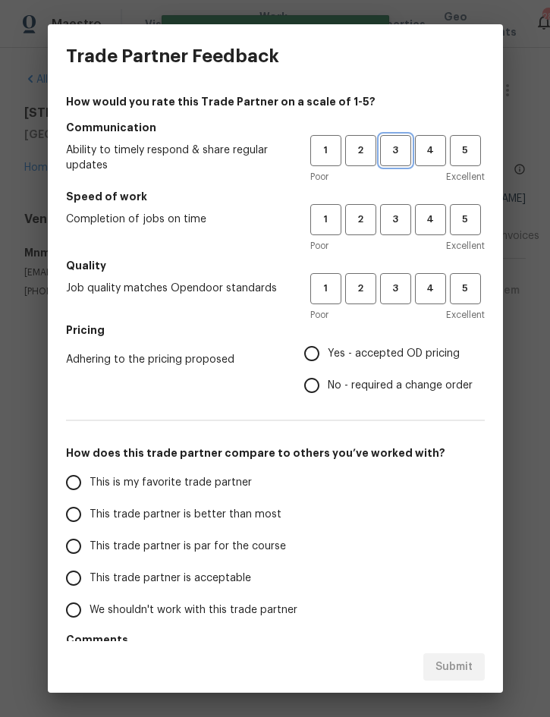
click at [394, 148] on span "3" at bounding box center [395, 150] width 28 height 17
click at [394, 221] on span "3" at bounding box center [395, 219] width 28 height 17
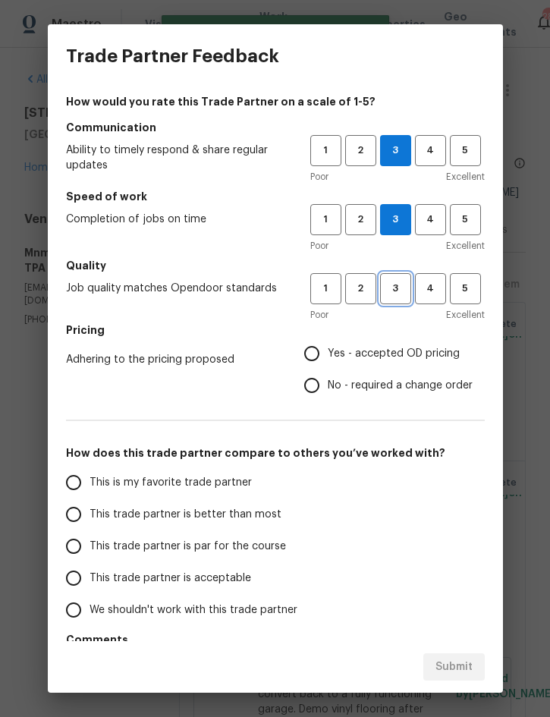
click at [397, 291] on span "3" at bounding box center [395, 288] width 28 height 17
click at [387, 357] on span "Yes - accepted OD pricing" at bounding box center [394, 354] width 132 height 16
click at [328, 357] on input "Yes - accepted OD pricing" at bounding box center [312, 353] width 32 height 32
radio input "true"
click at [237, 522] on span "This trade partner is better than most" at bounding box center [185, 515] width 192 height 16
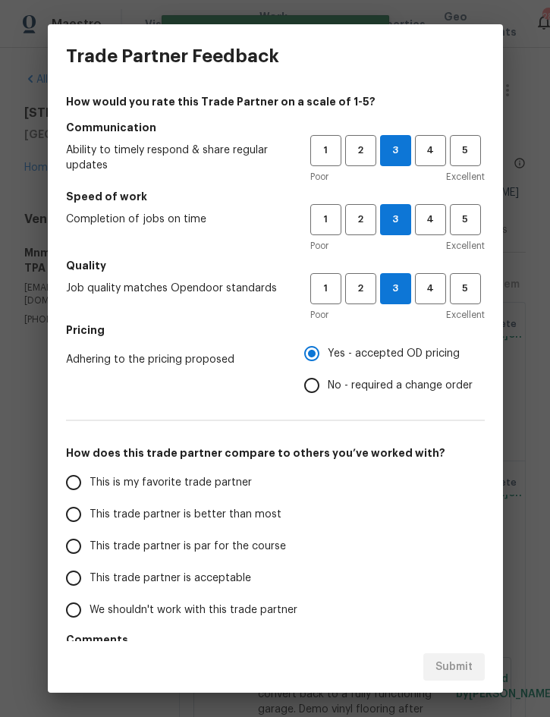
click at [89, 522] on input "This trade partner is better than most" at bounding box center [74, 514] width 32 height 32
click at [453, 669] on span "Submit" at bounding box center [453, 666] width 37 height 19
radio input "true"
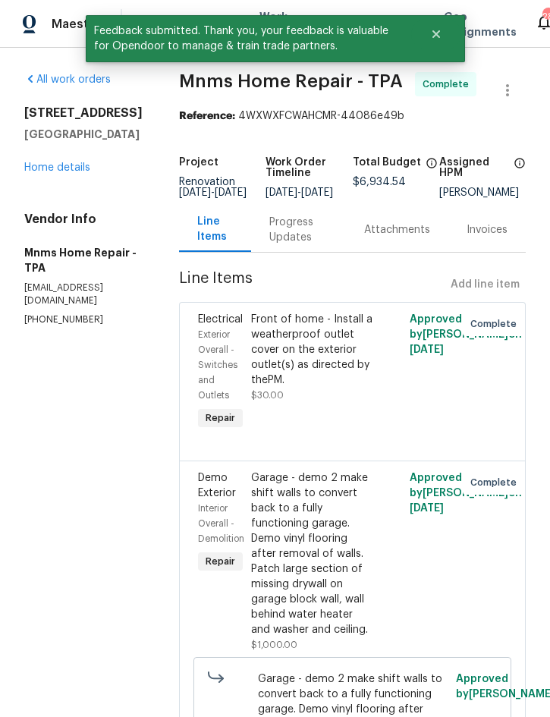
click at [54, 167] on link "Home details" at bounding box center [57, 167] width 66 height 11
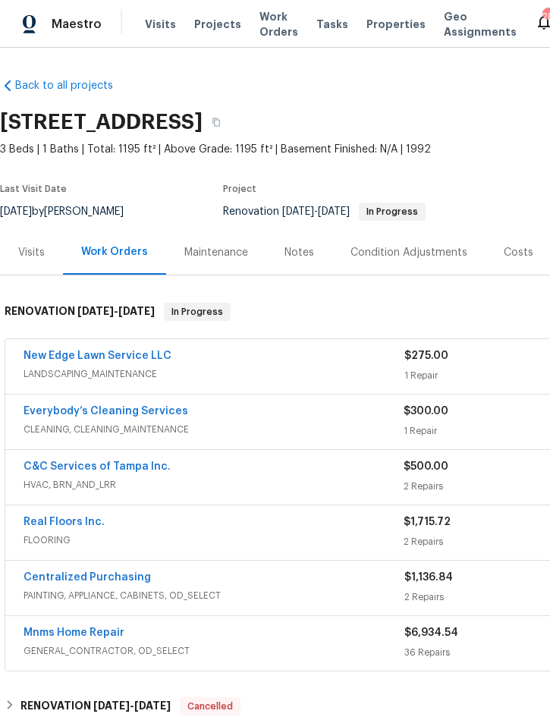
click at [508, 256] on div "Costs" at bounding box center [518, 252] width 30 height 15
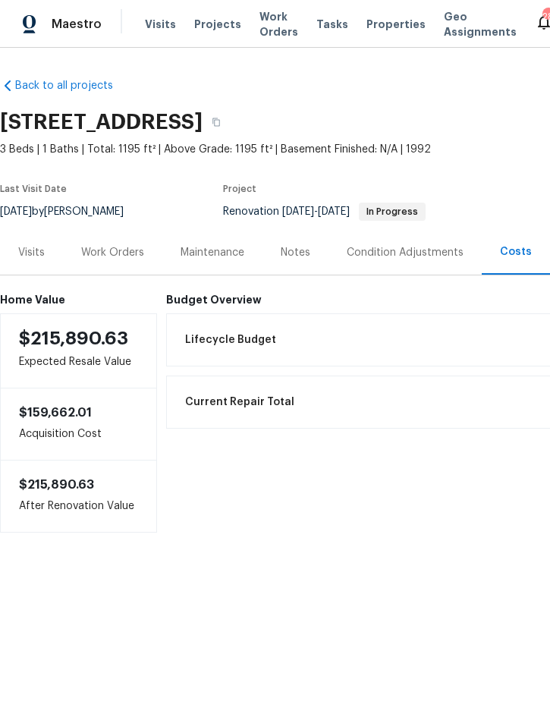
click at [119, 252] on div "Work Orders" at bounding box center [112, 252] width 63 height 15
